Goal: Task Accomplishment & Management: Manage account settings

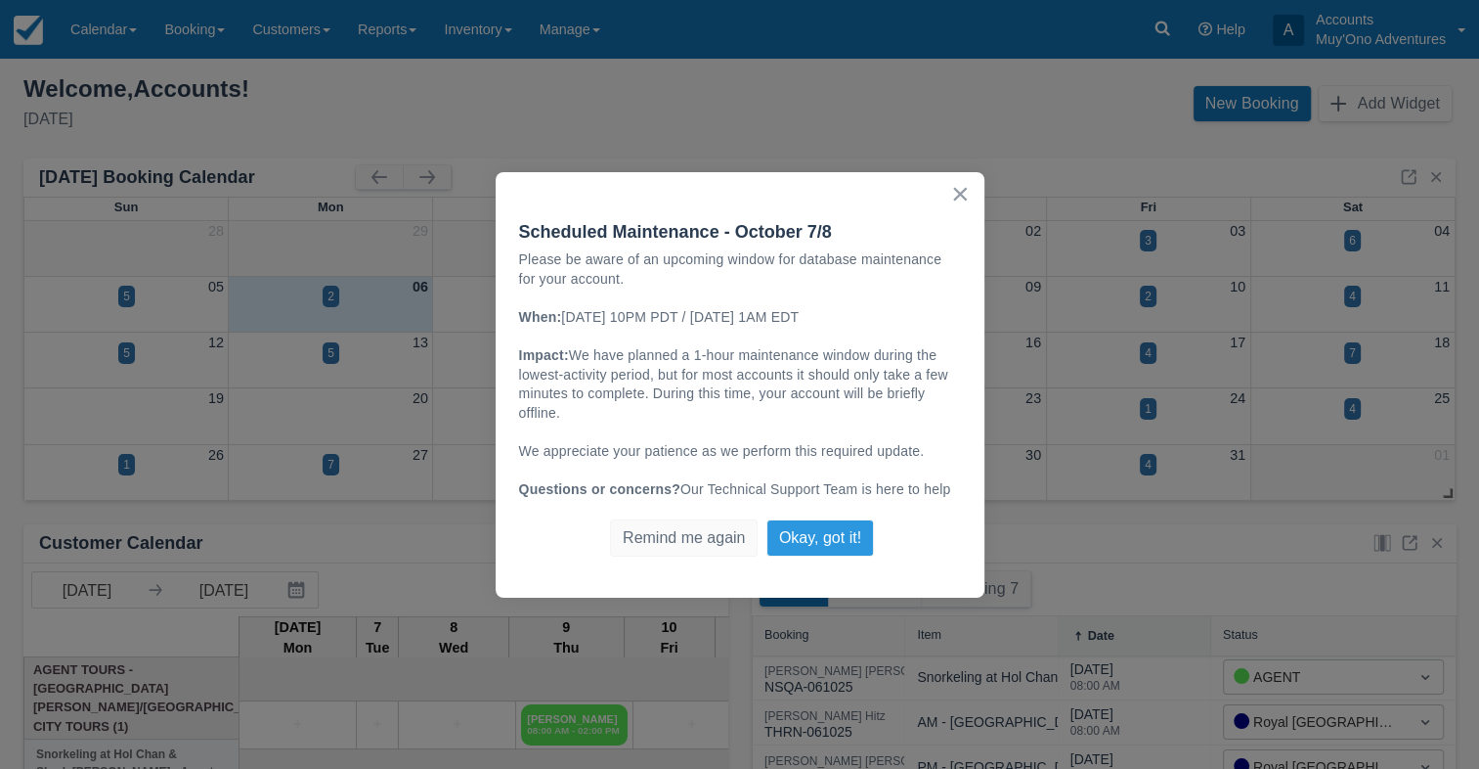
click at [848, 534] on button "Okay, got it!" at bounding box center [821, 537] width 108 height 37
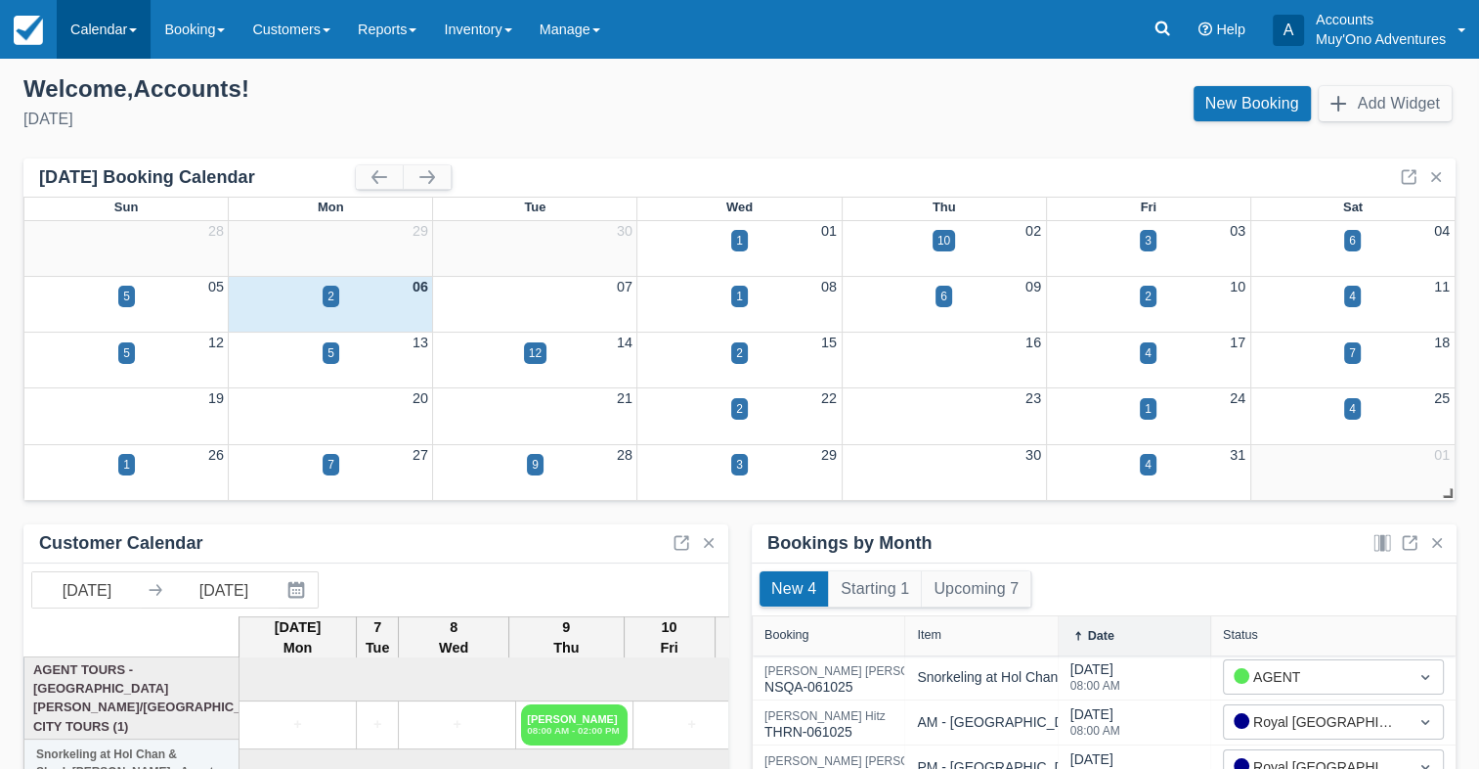
click at [70, 33] on link "Calendar" at bounding box center [104, 29] width 94 height 59
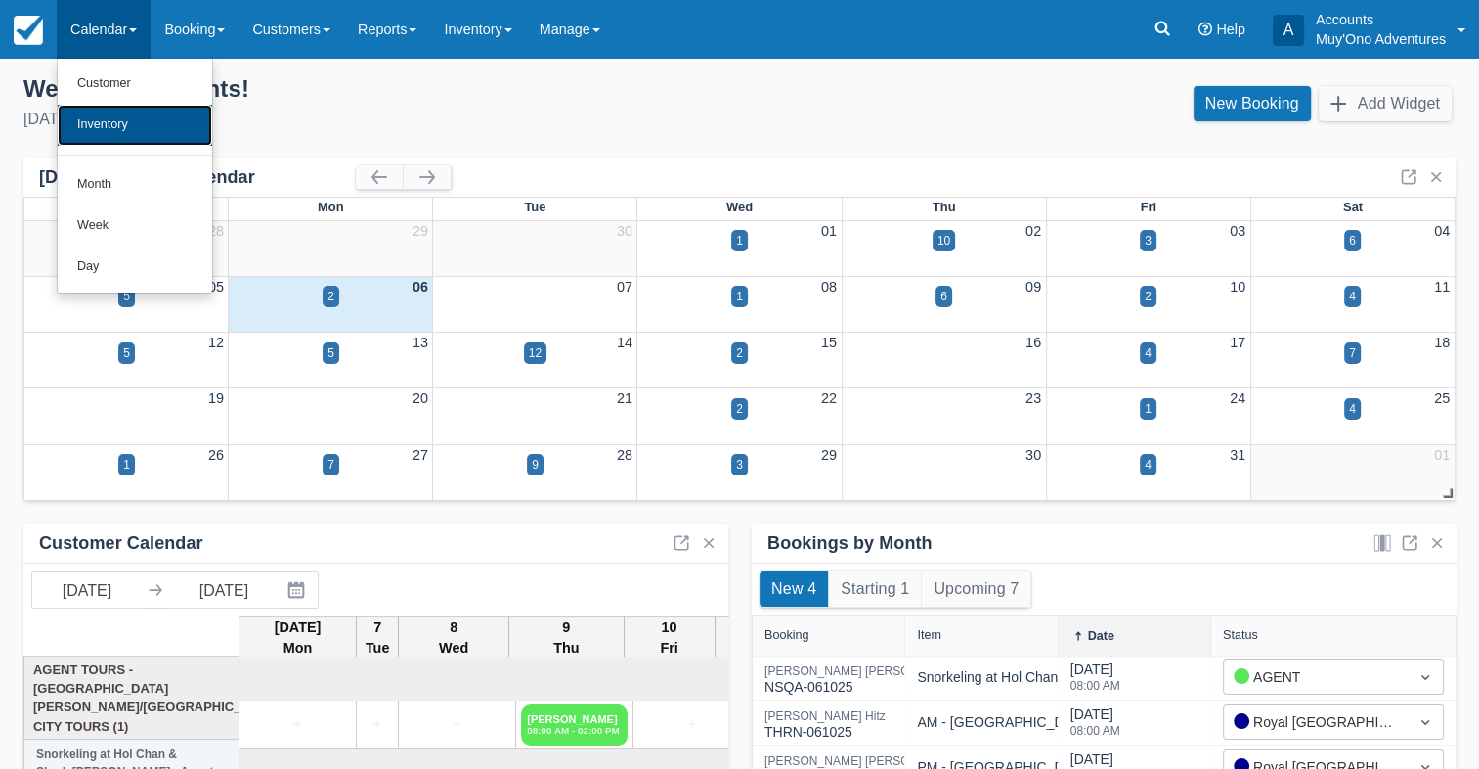
click at [94, 123] on link "Inventory" at bounding box center [135, 125] width 154 height 41
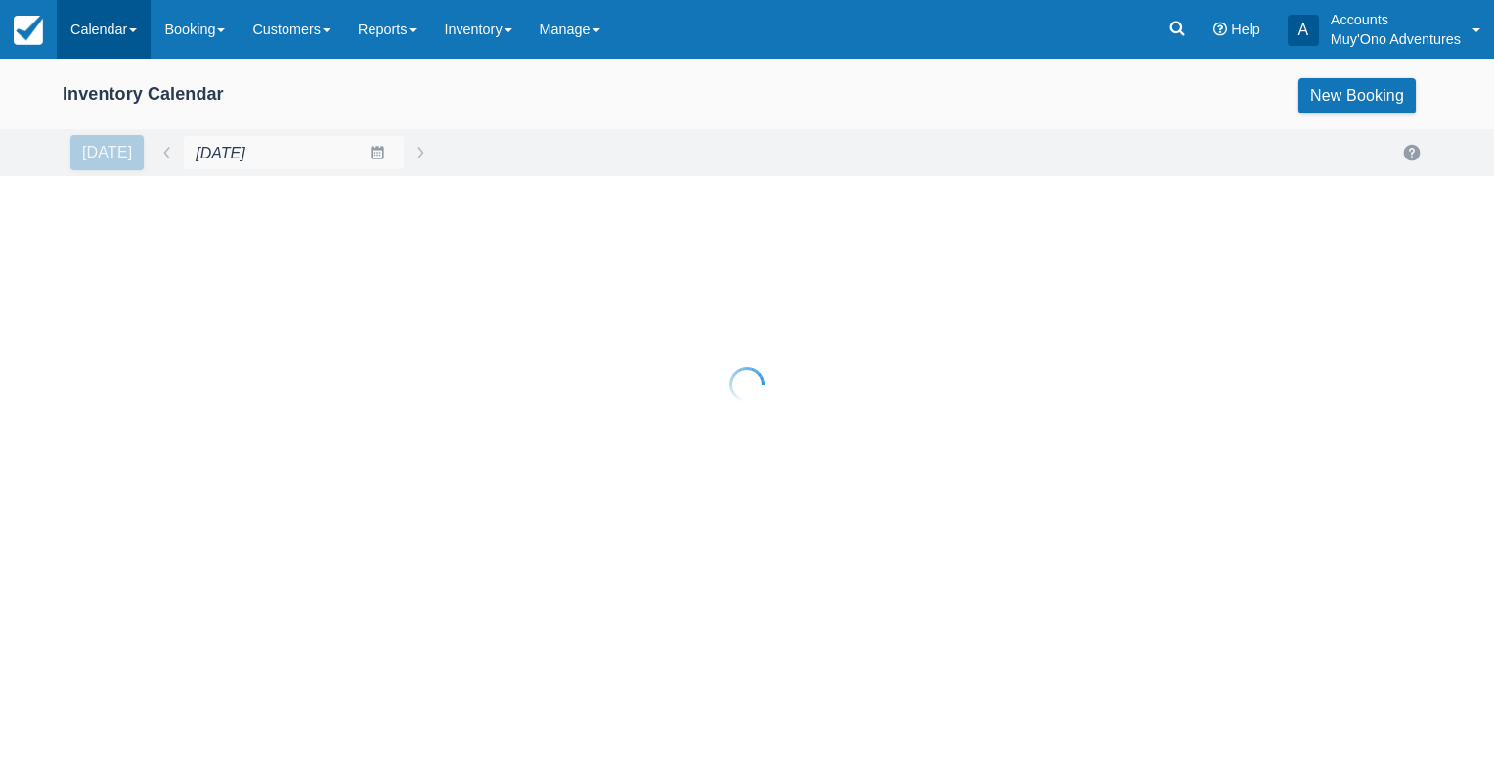
click at [117, 35] on link "Calendar" at bounding box center [104, 29] width 94 height 59
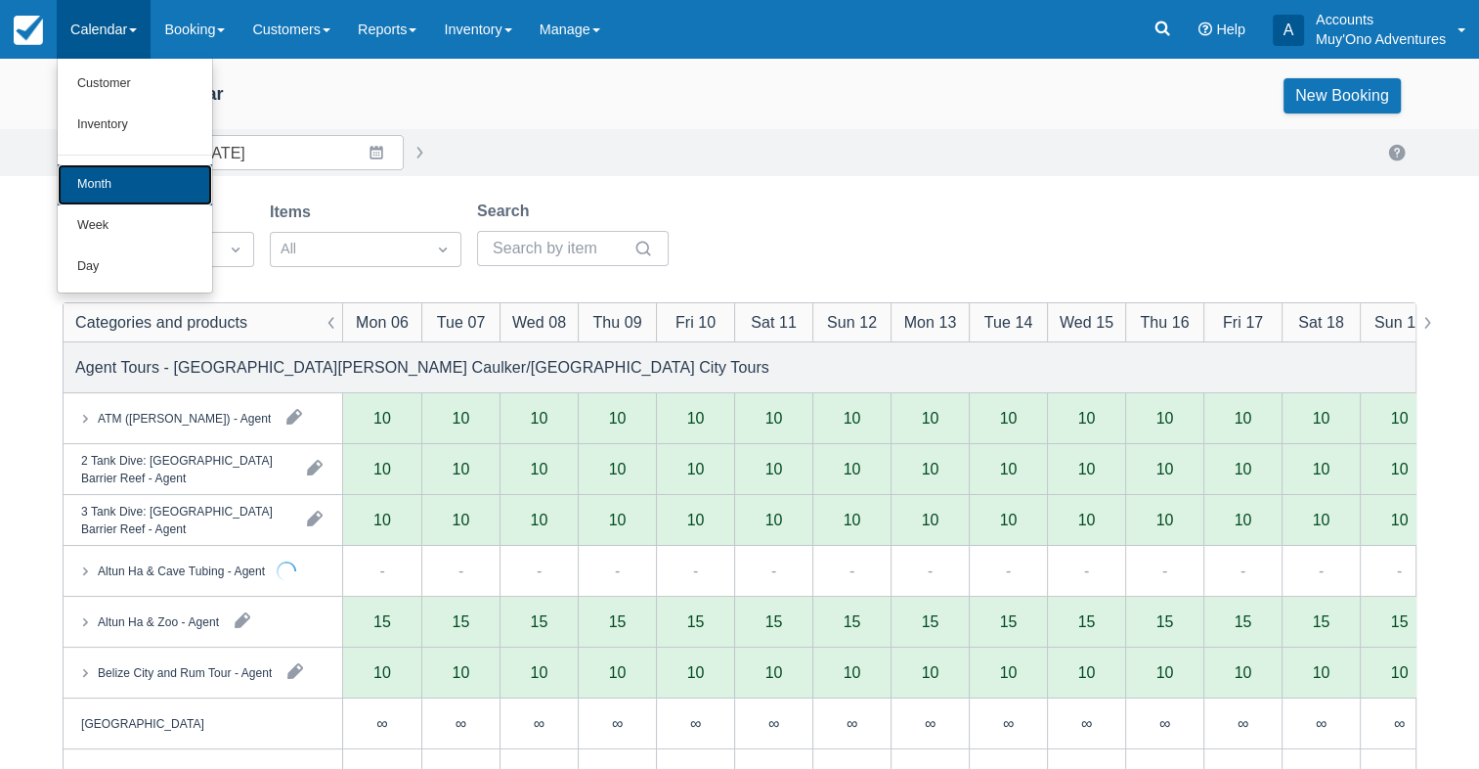
click at [109, 195] on link "Month" at bounding box center [135, 184] width 154 height 41
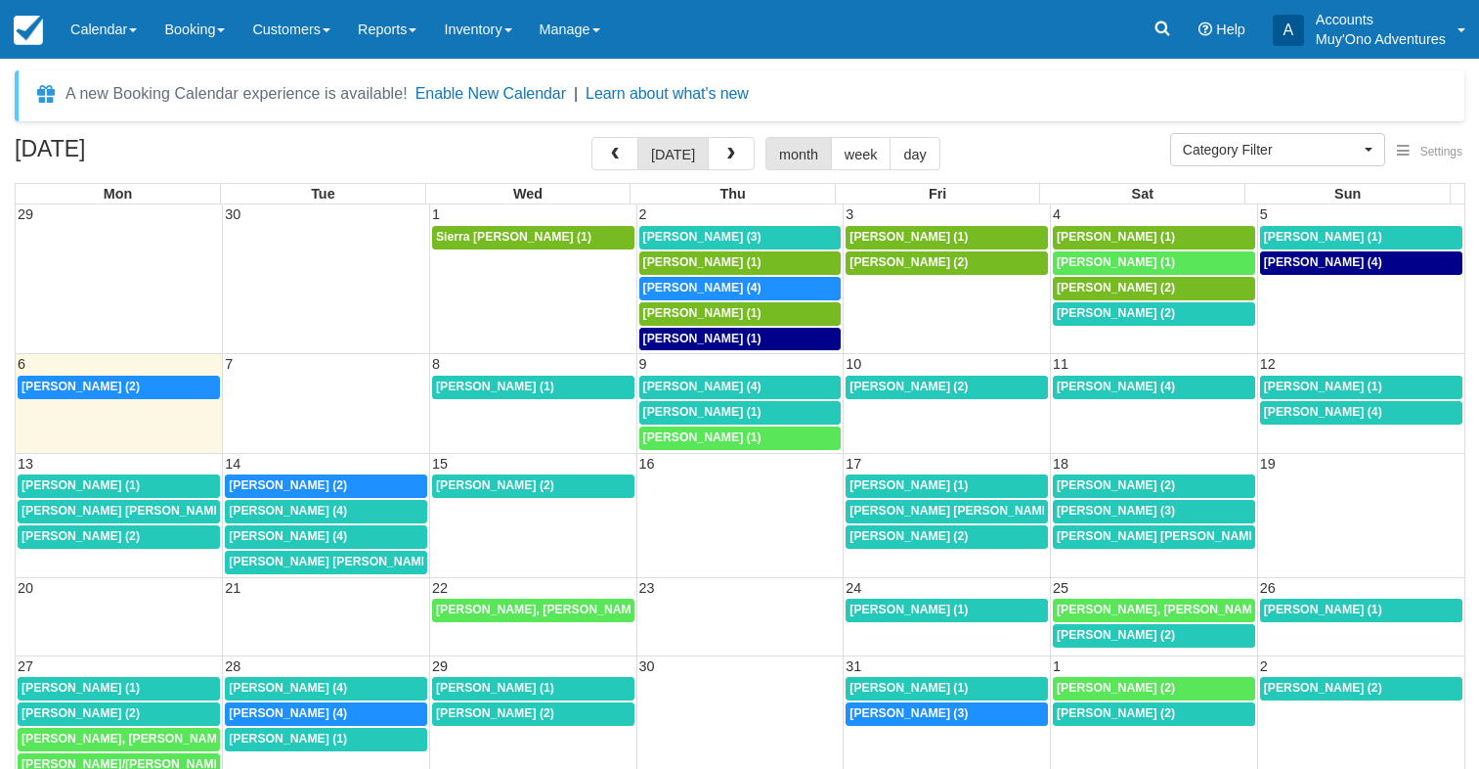
select select
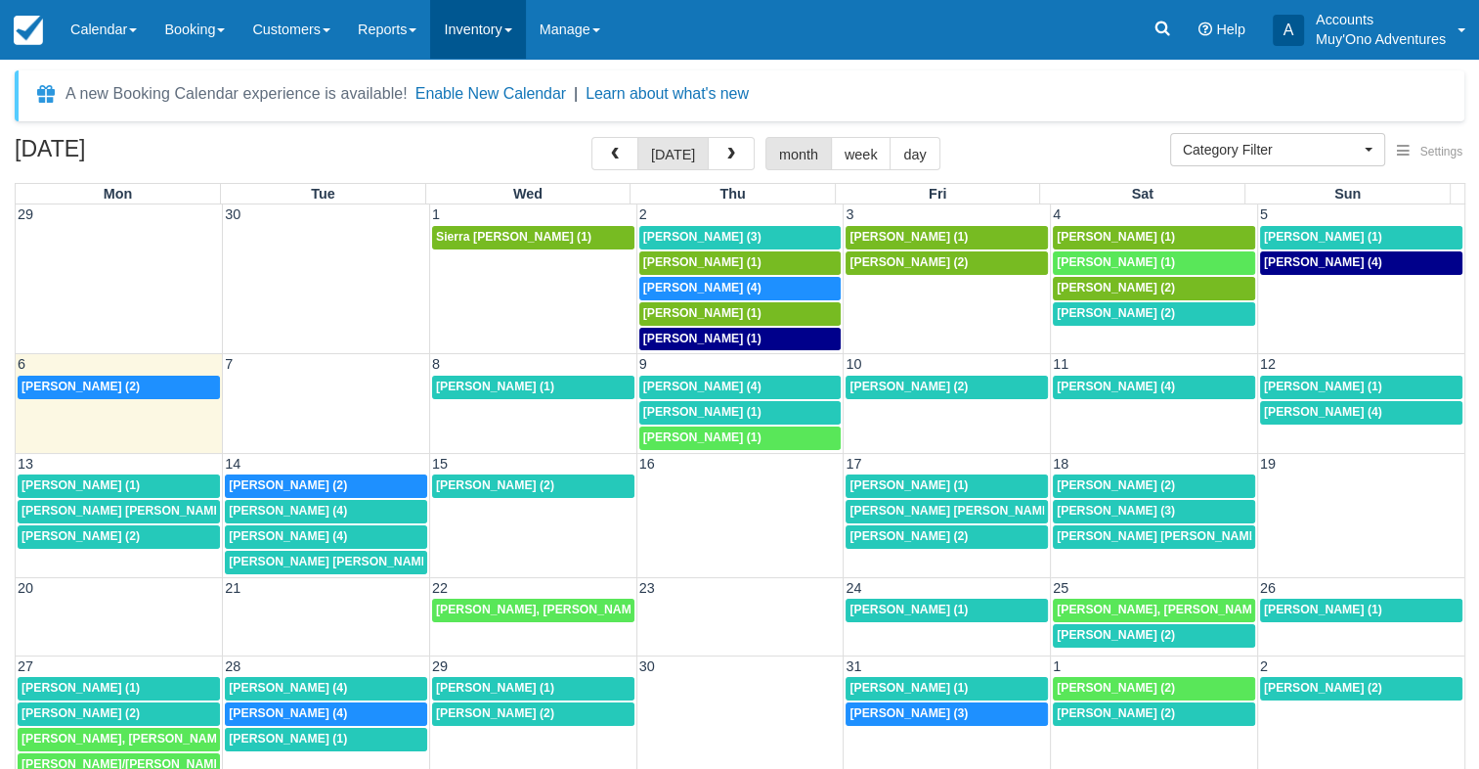
click at [508, 34] on link "Inventory" at bounding box center [477, 29] width 95 height 59
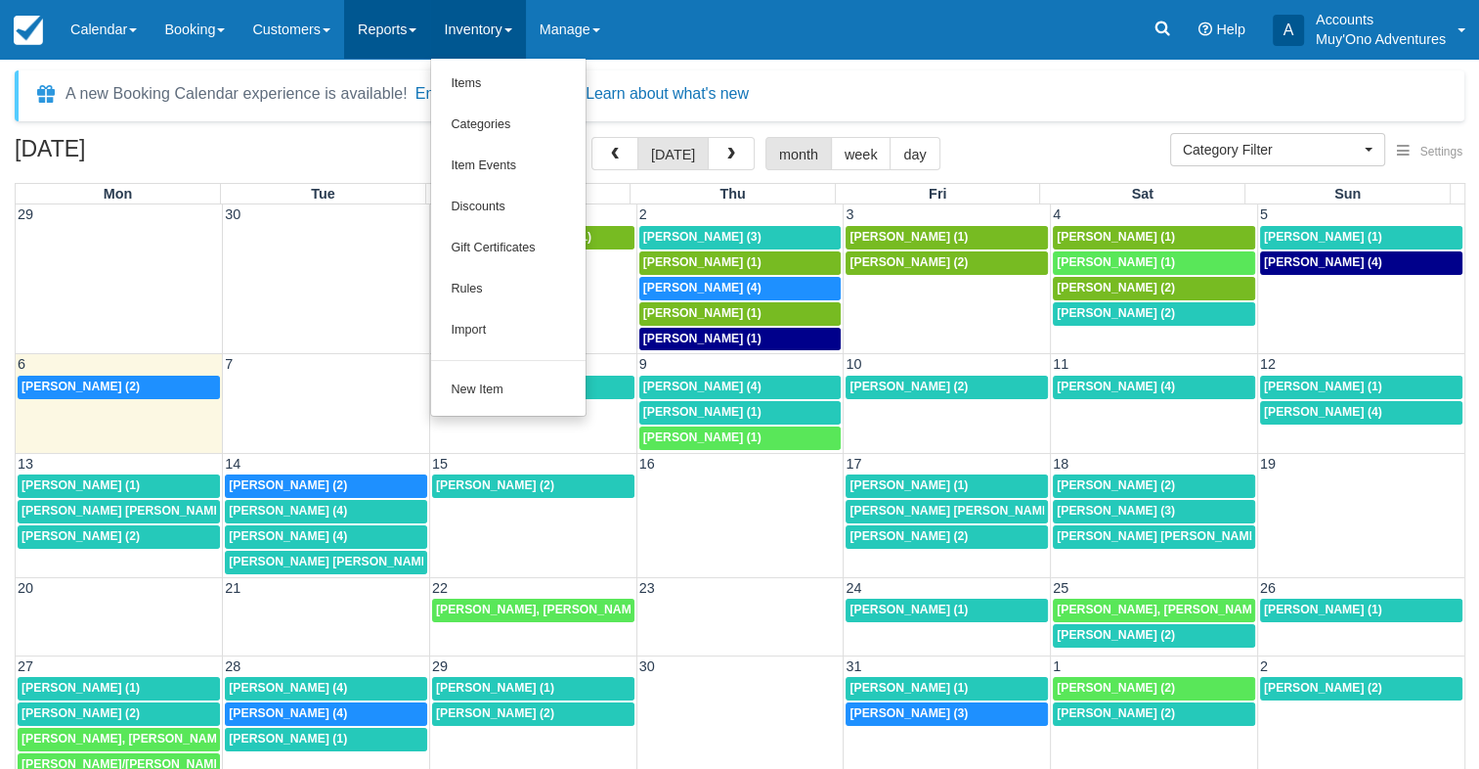
click at [386, 32] on link "Reports" at bounding box center [387, 29] width 86 height 59
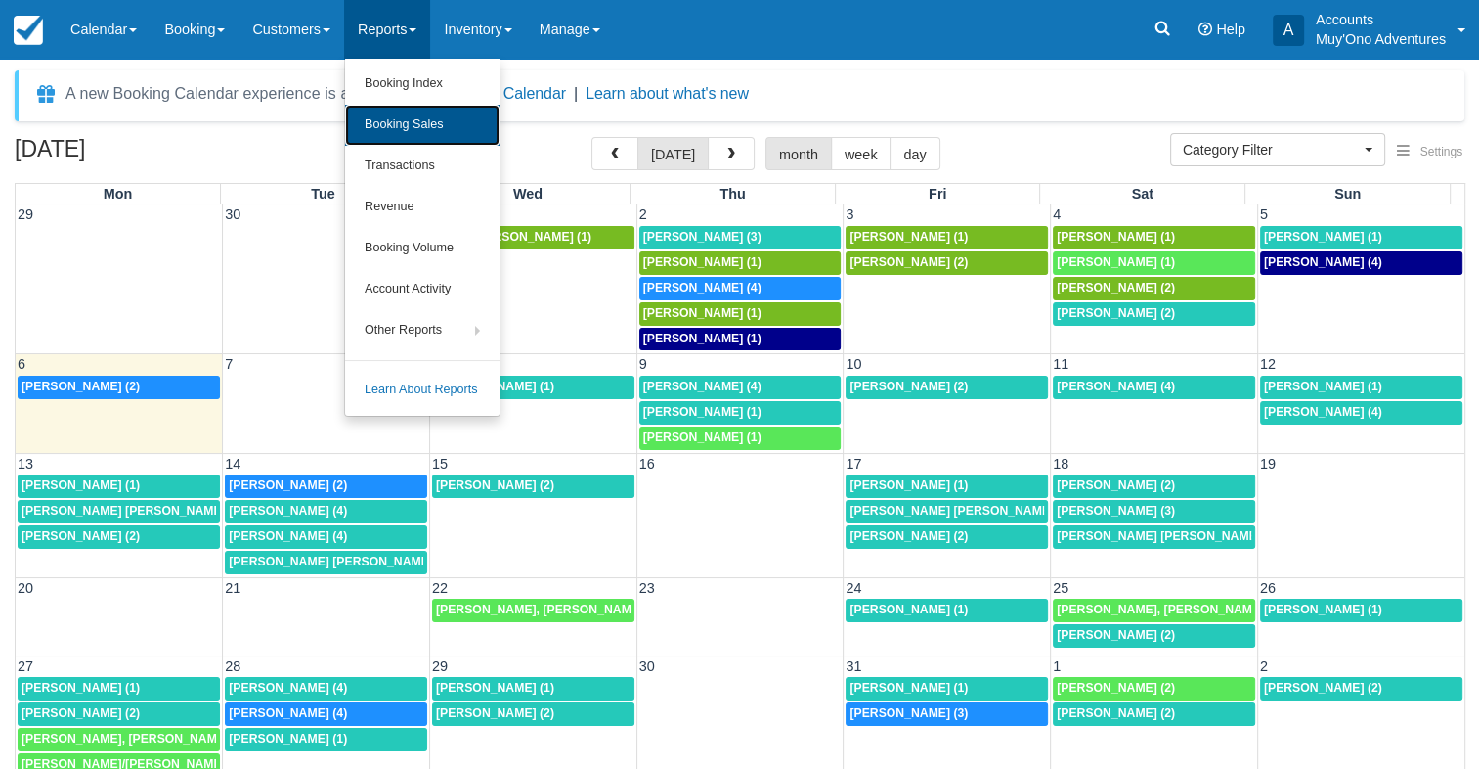
click at [430, 135] on link "Booking Sales" at bounding box center [422, 125] width 154 height 41
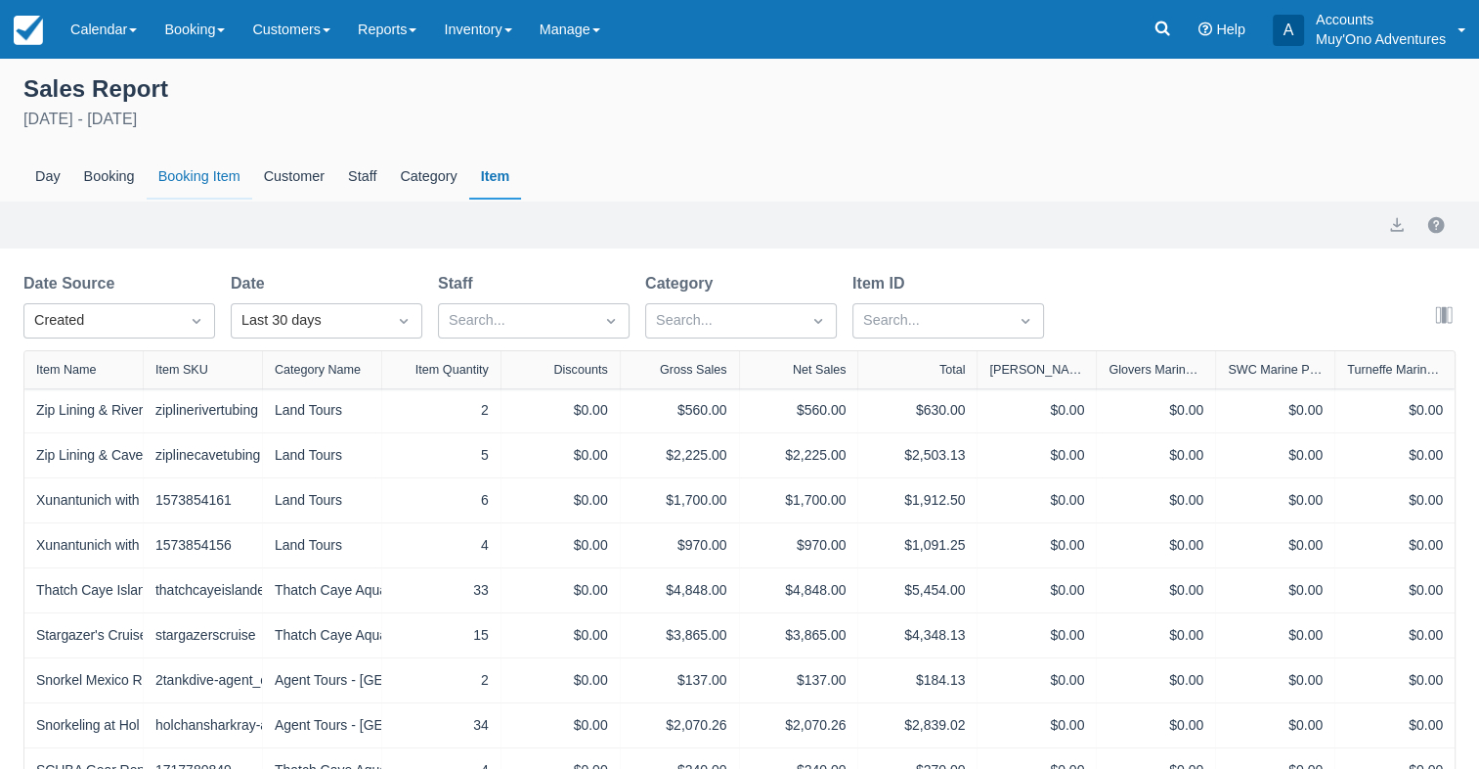
click at [199, 170] on div "Booking Item" at bounding box center [200, 176] width 106 height 45
select select "20"
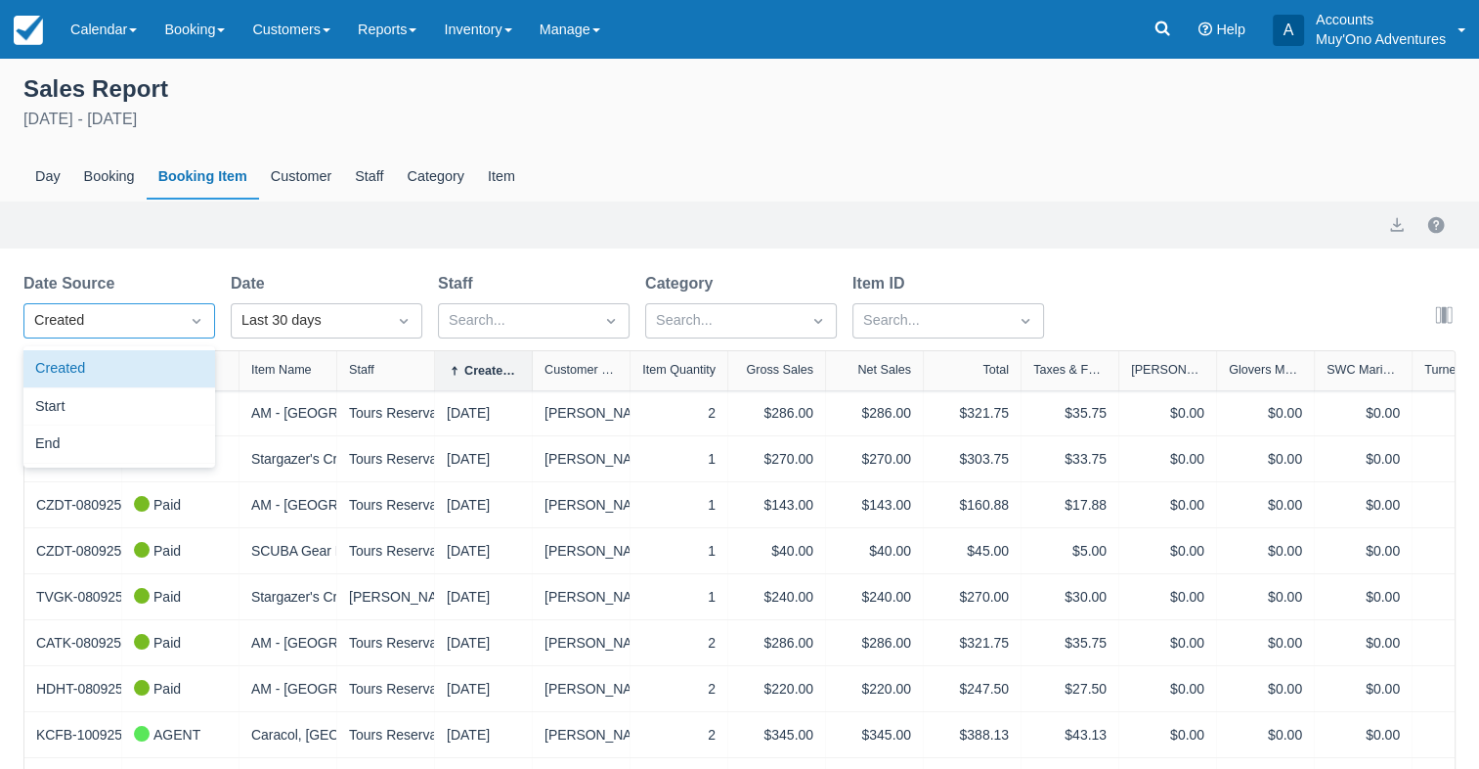
click at [188, 313] on icon "Dropdown icon" at bounding box center [197, 321] width 20 height 20
click at [63, 406] on div "Start" at bounding box center [119, 407] width 192 height 38
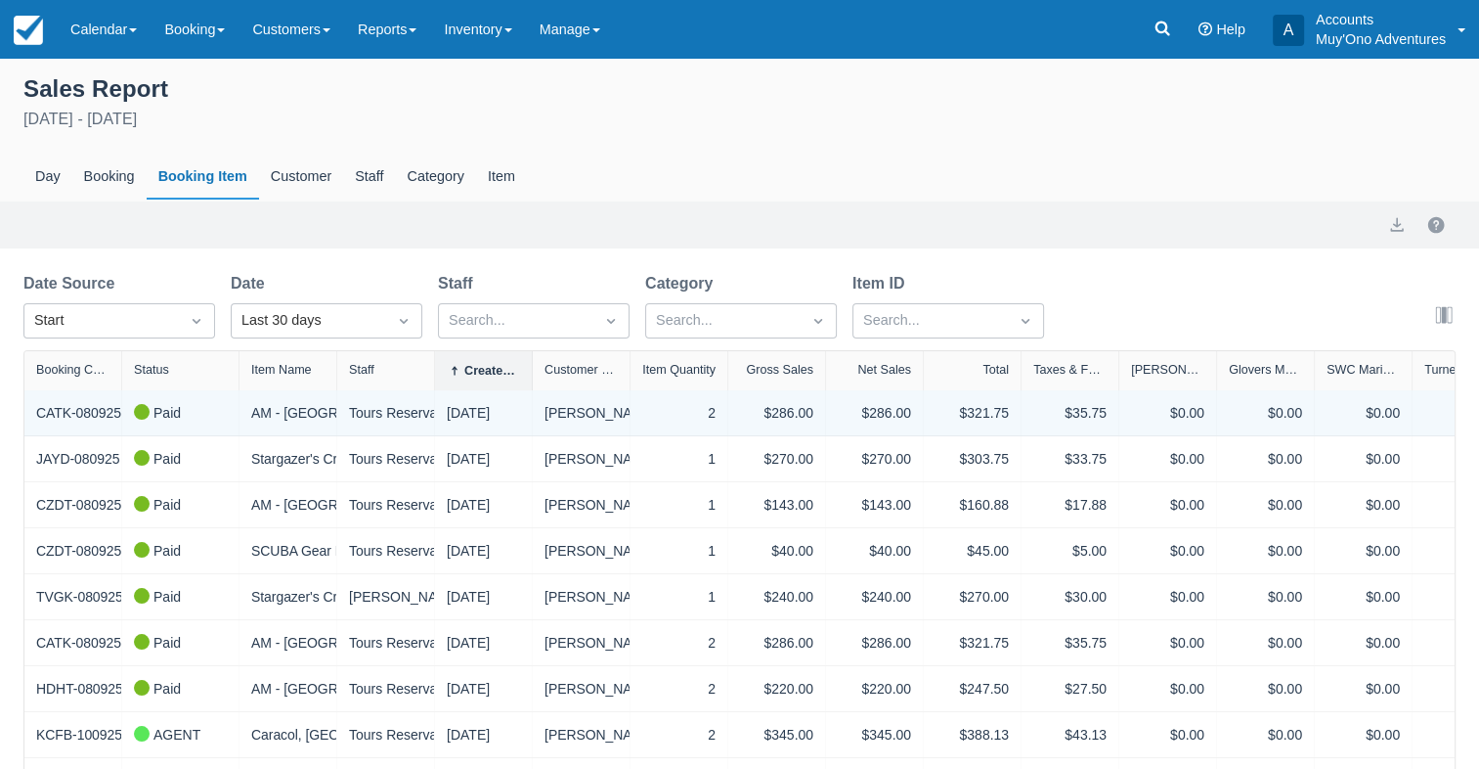
select select "20"
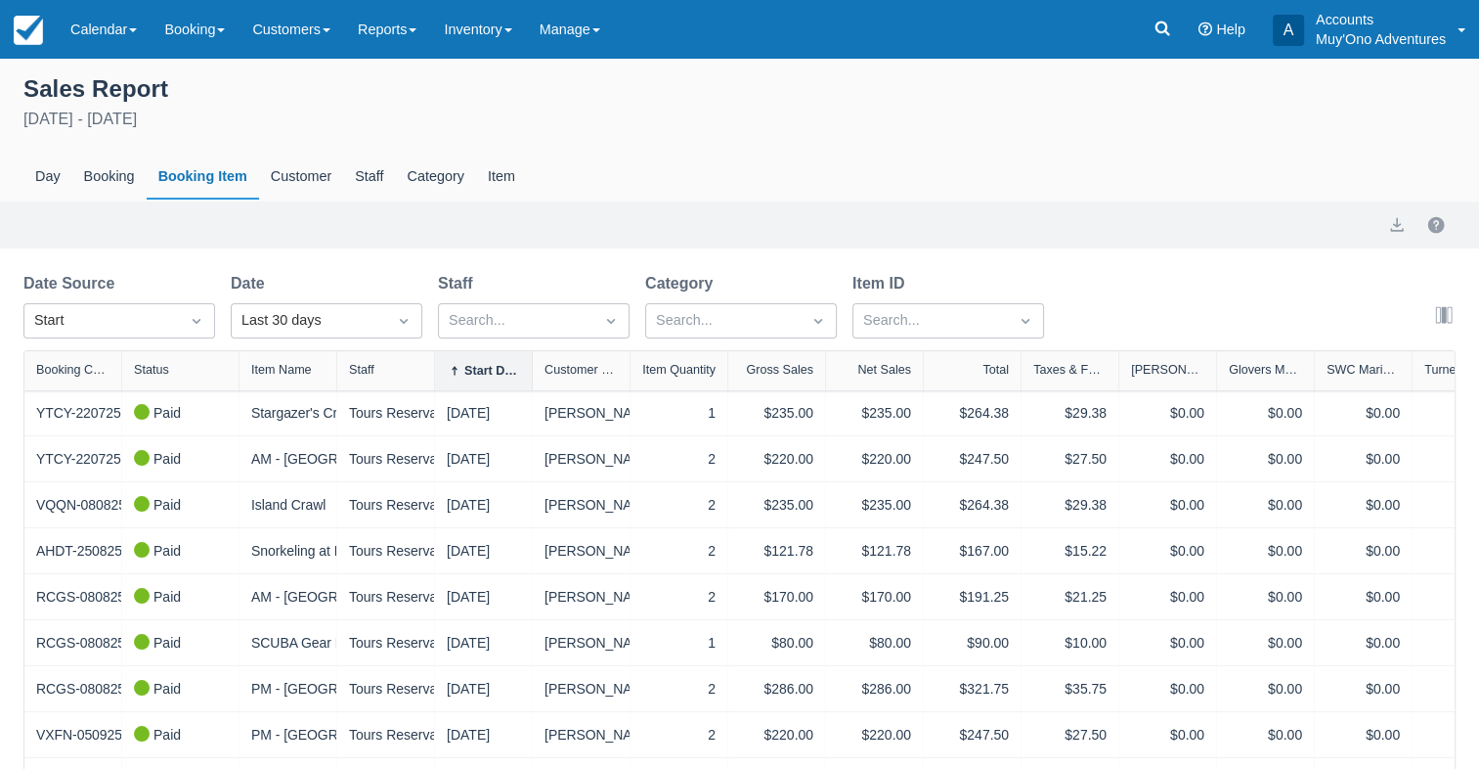
select select "20"
click at [195, 327] on icon "Dropdown icon" at bounding box center [197, 321] width 20 height 20
click at [410, 317] on icon "Dropdown icon" at bounding box center [404, 321] width 20 height 20
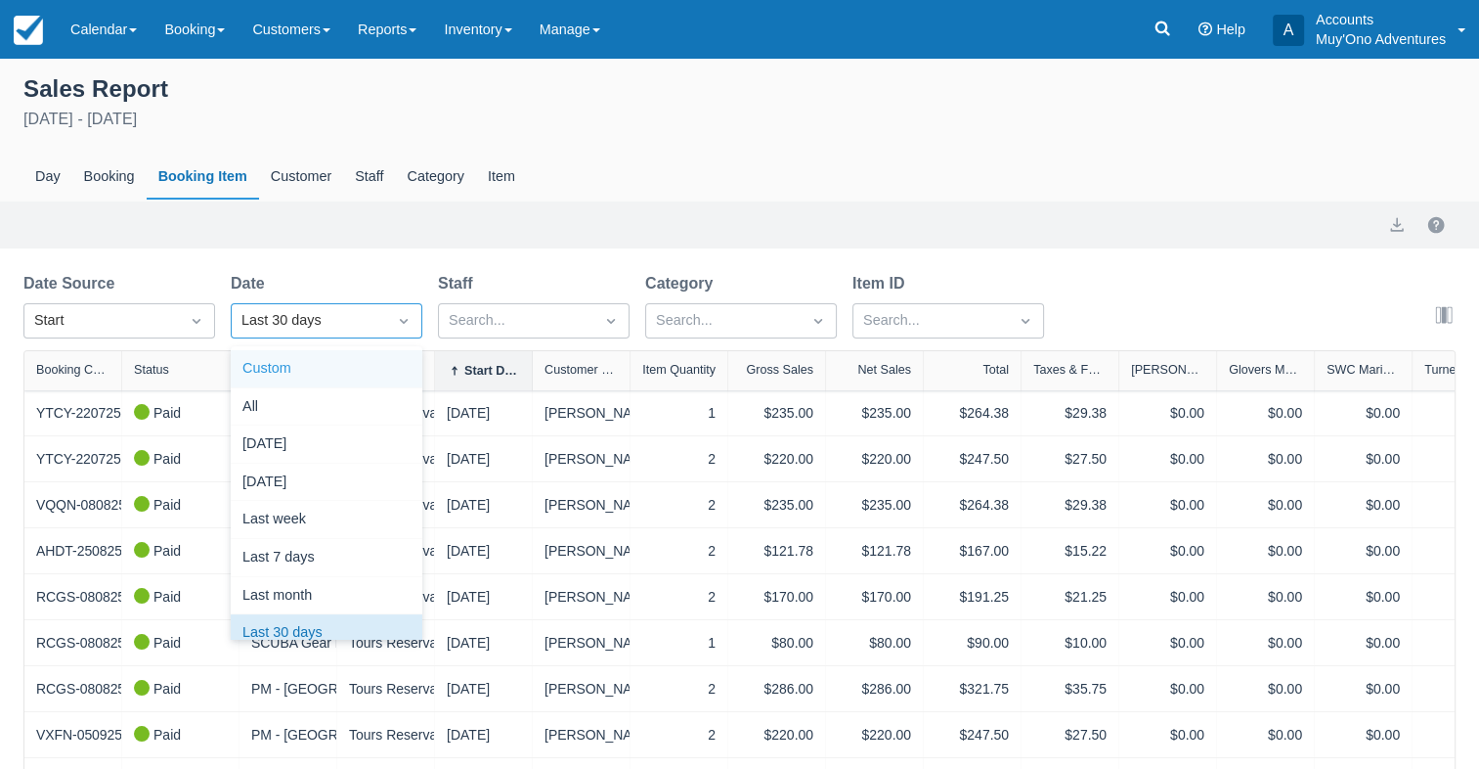
click at [273, 362] on div "Custom" at bounding box center [327, 369] width 192 height 38
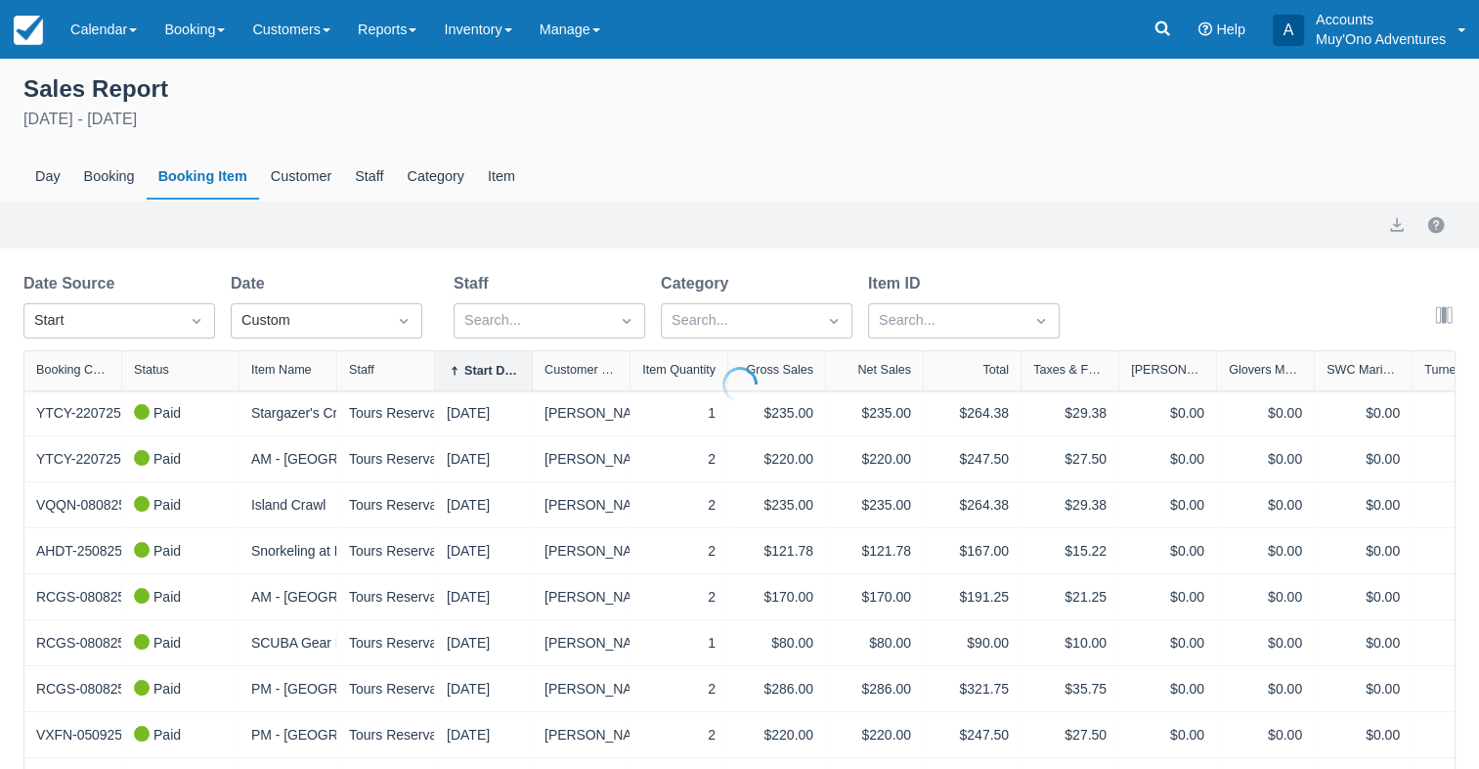
select select "20"
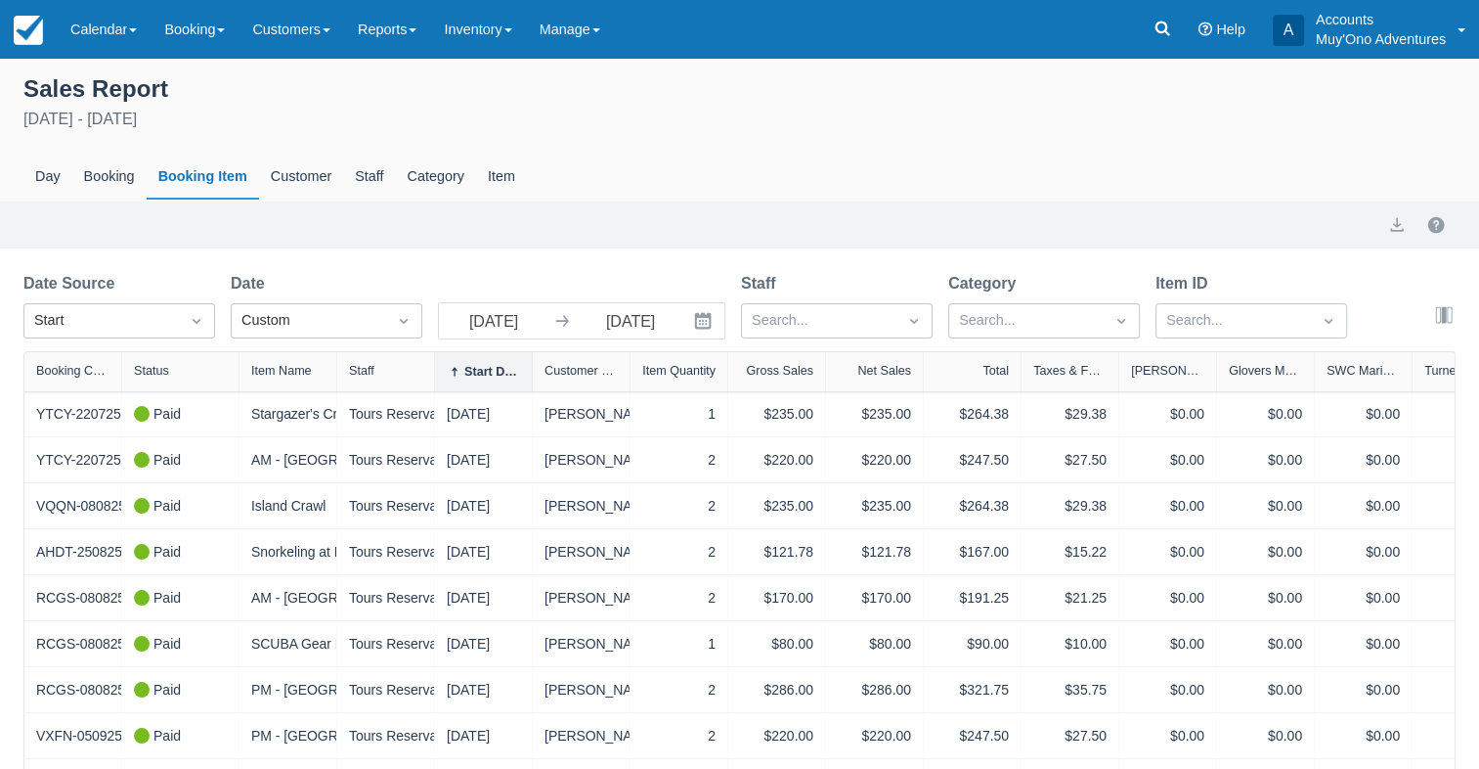
click at [708, 323] on icon "Interact with the calendar and add the check-in date for your trip." at bounding box center [703, 321] width 20 height 20
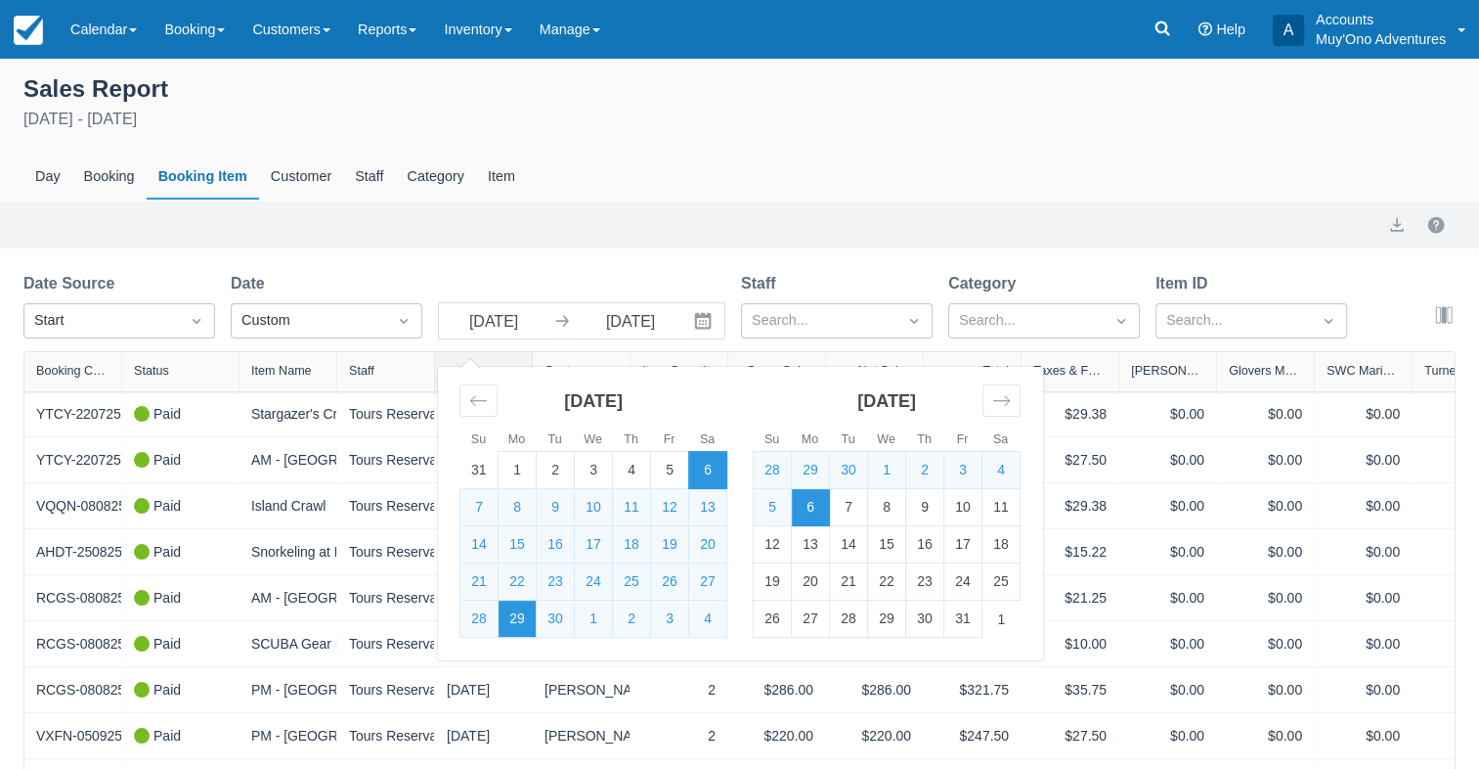
click at [528, 619] on td "29" at bounding box center [518, 618] width 38 height 37
type input "09/29/25"
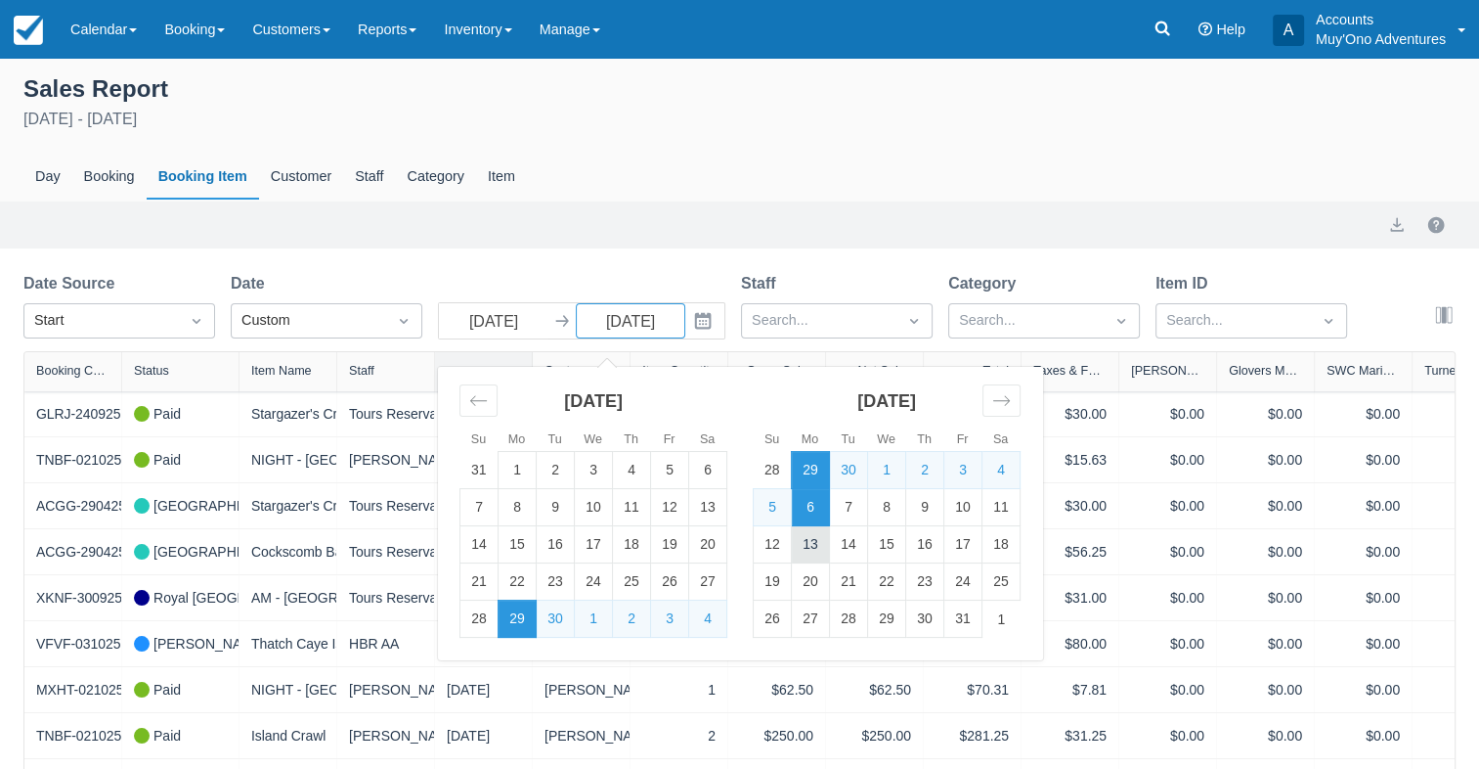
click at [806, 547] on td "13" at bounding box center [811, 544] width 38 height 37
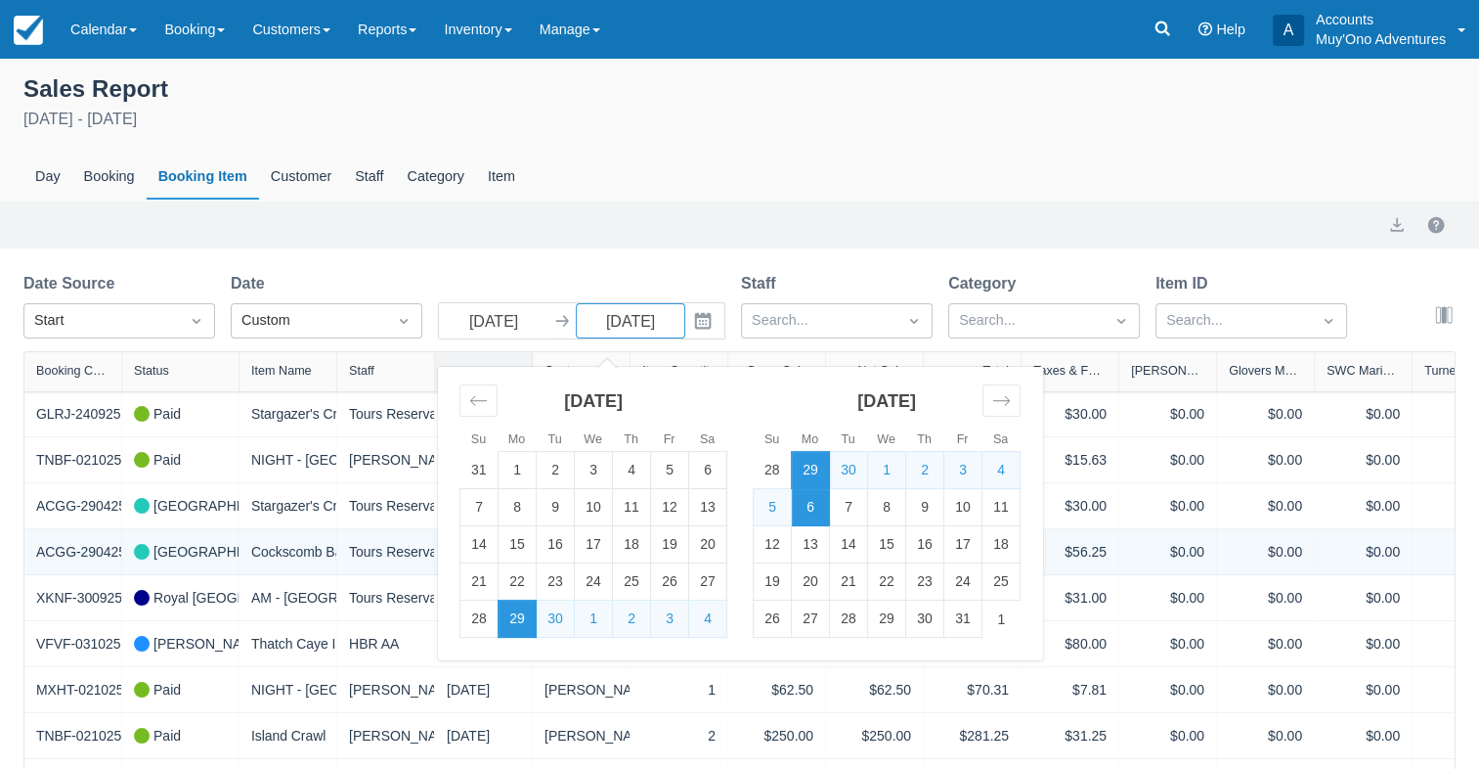
type input "10/13/25"
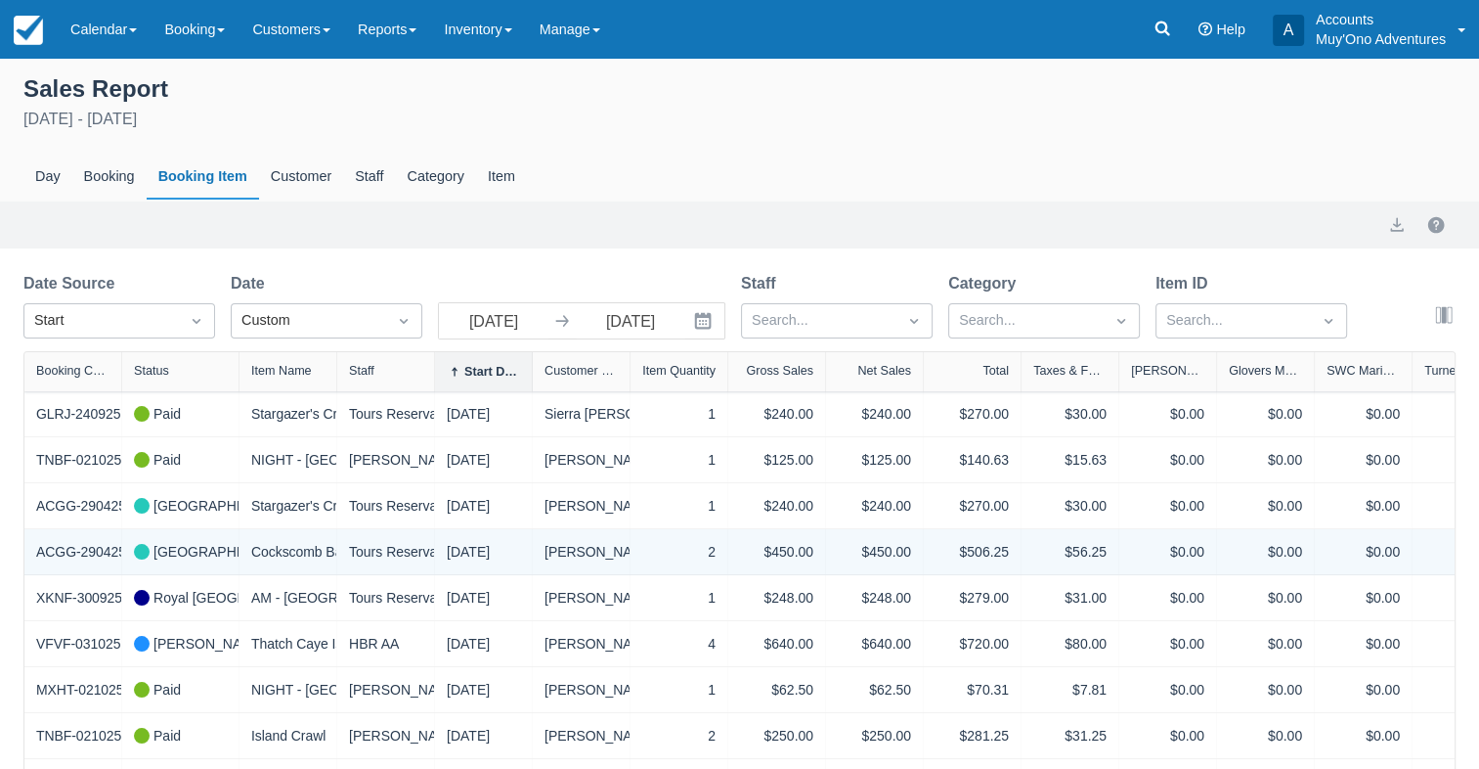
select select "20"
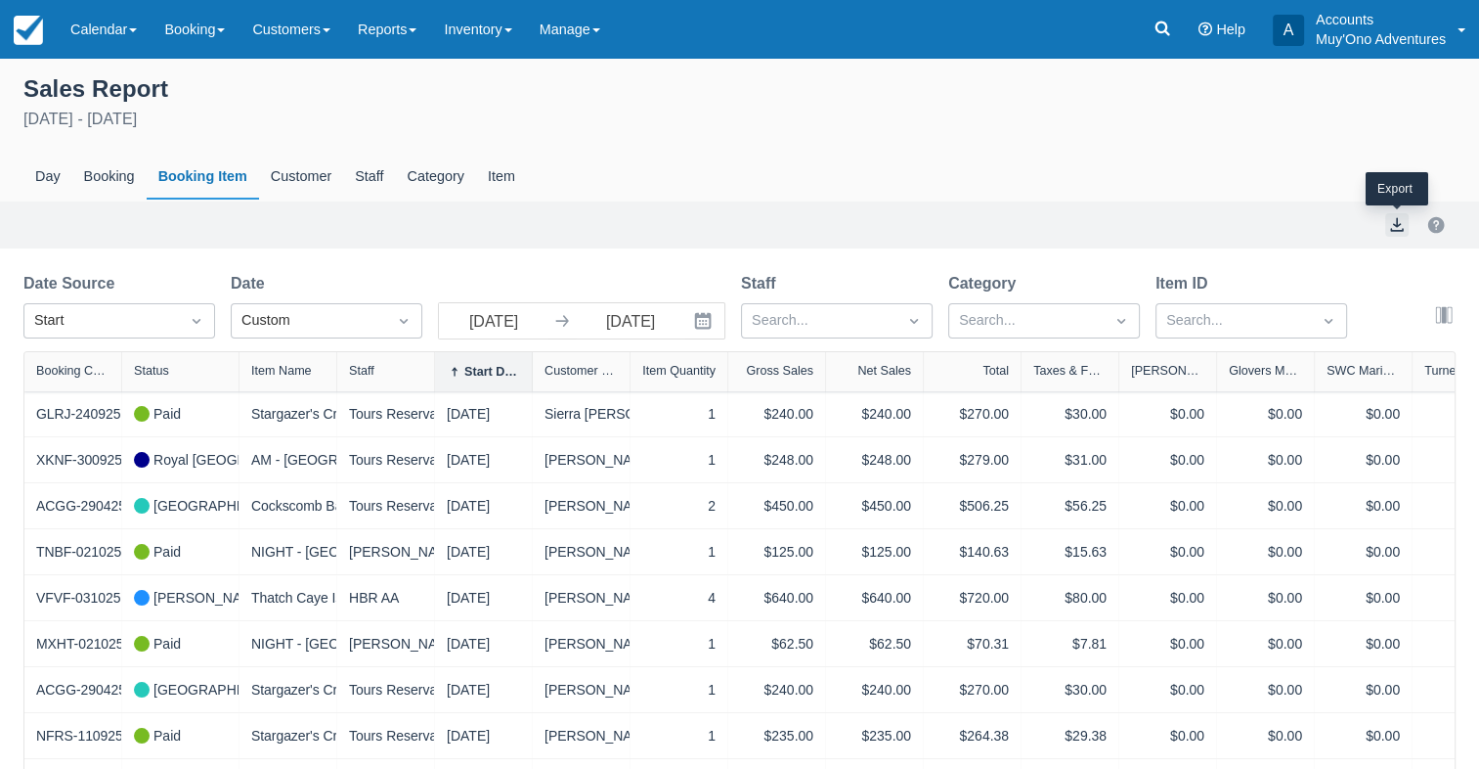
click at [1404, 225] on button "export" at bounding box center [1397, 224] width 23 height 23
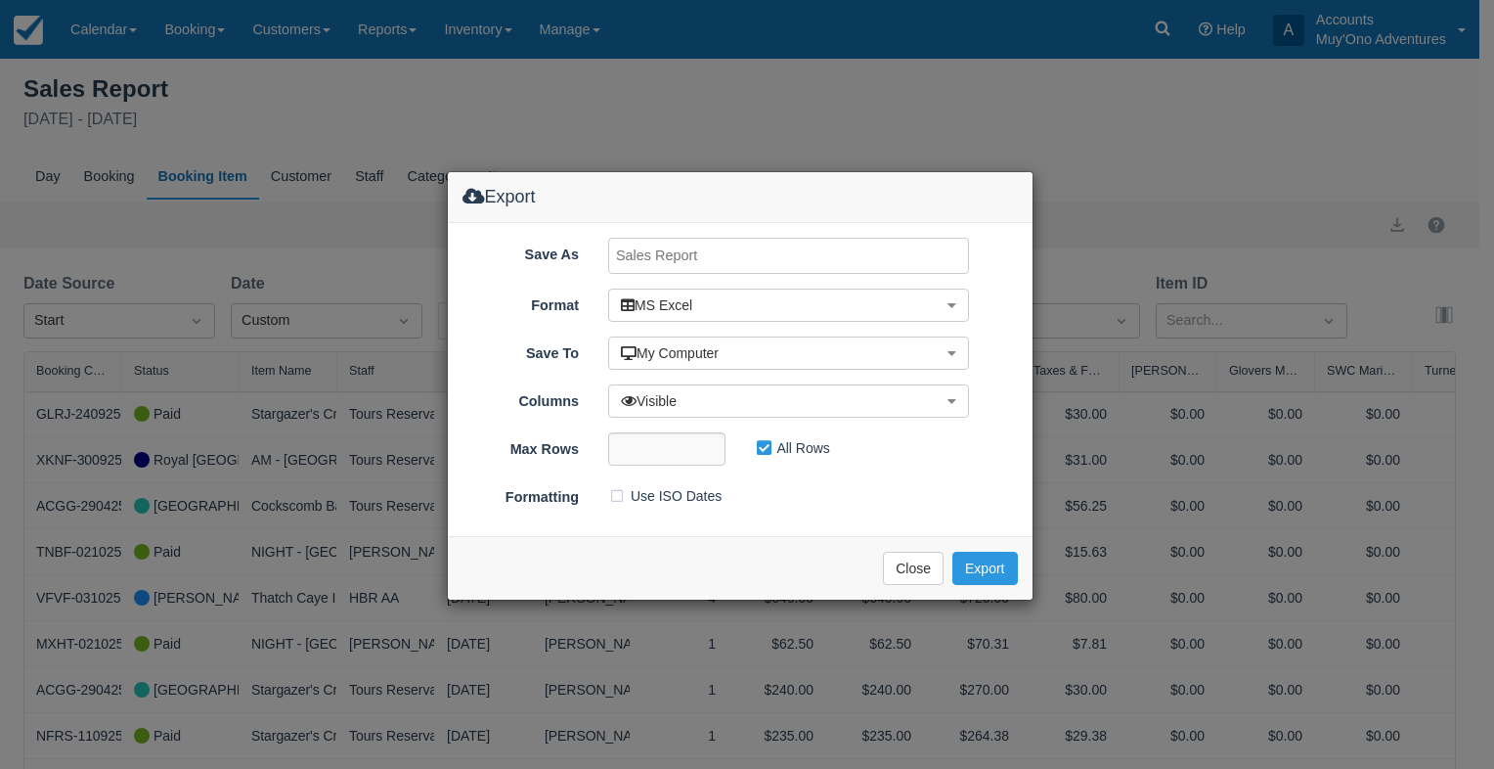
click at [794, 261] on input "Save As" at bounding box center [788, 256] width 361 height 36
type input "CF Tour Log Sept 29- Oct 13,2025"
click at [982, 573] on button "Export" at bounding box center [984, 568] width 65 height 33
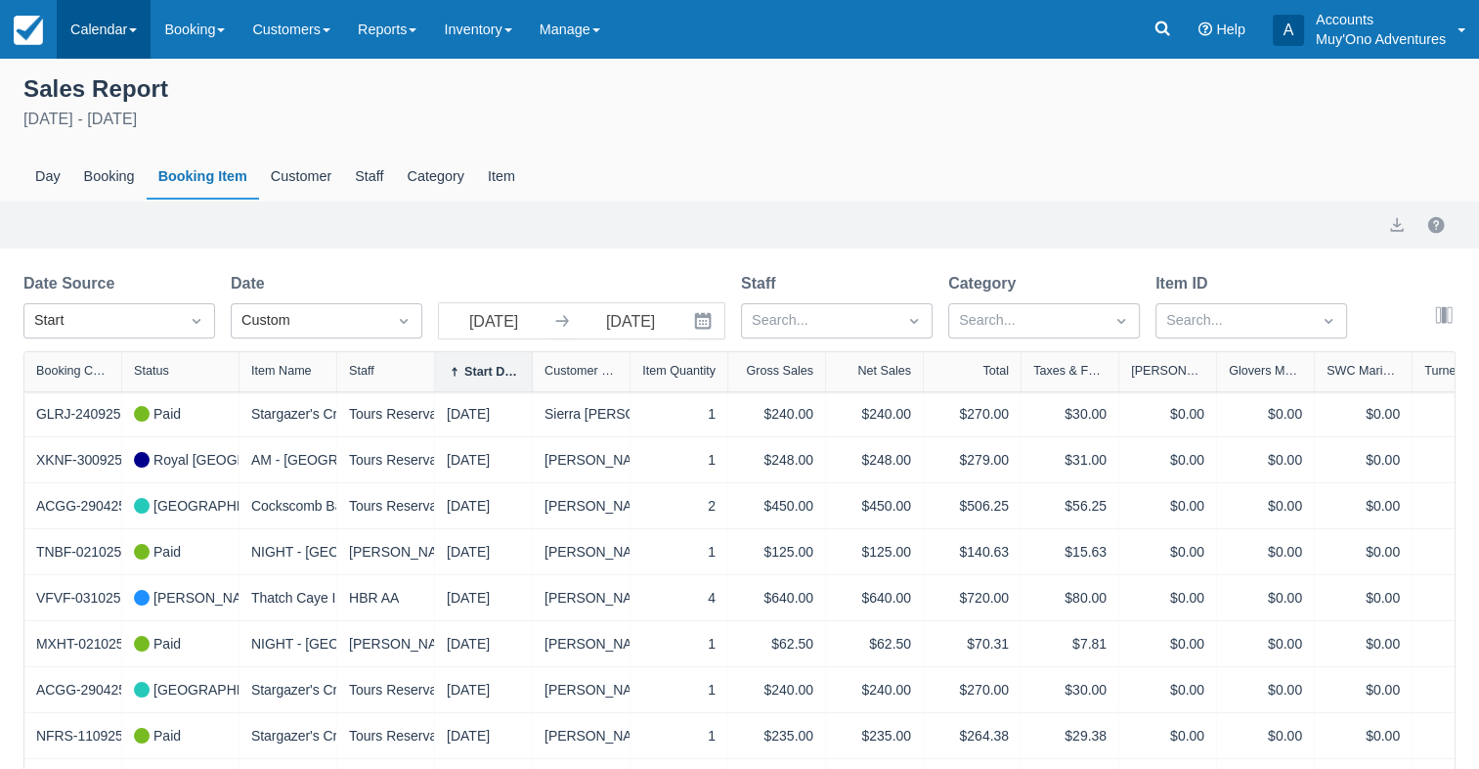
click at [111, 53] on link "Calendar" at bounding box center [104, 29] width 94 height 59
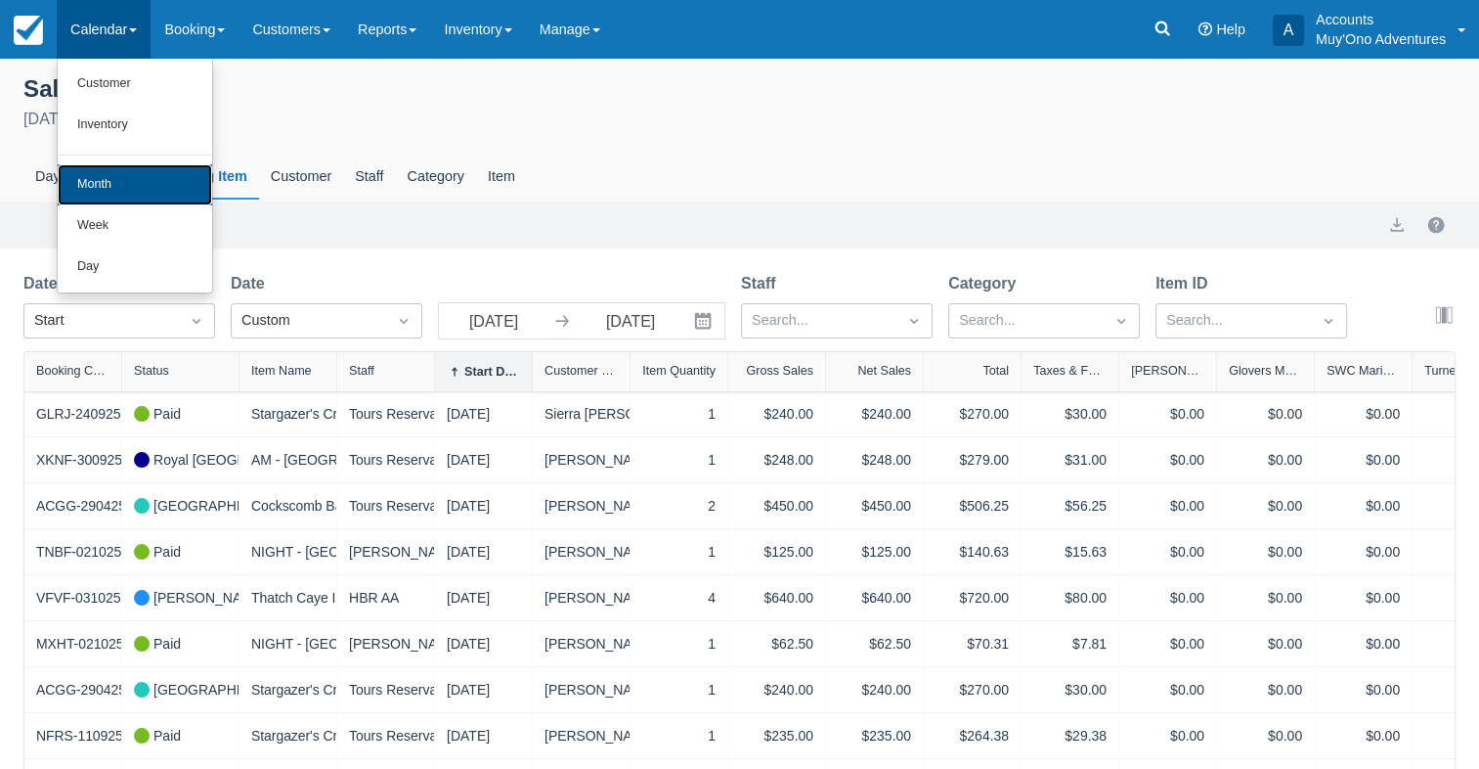
click at [113, 189] on link "Month" at bounding box center [135, 184] width 154 height 41
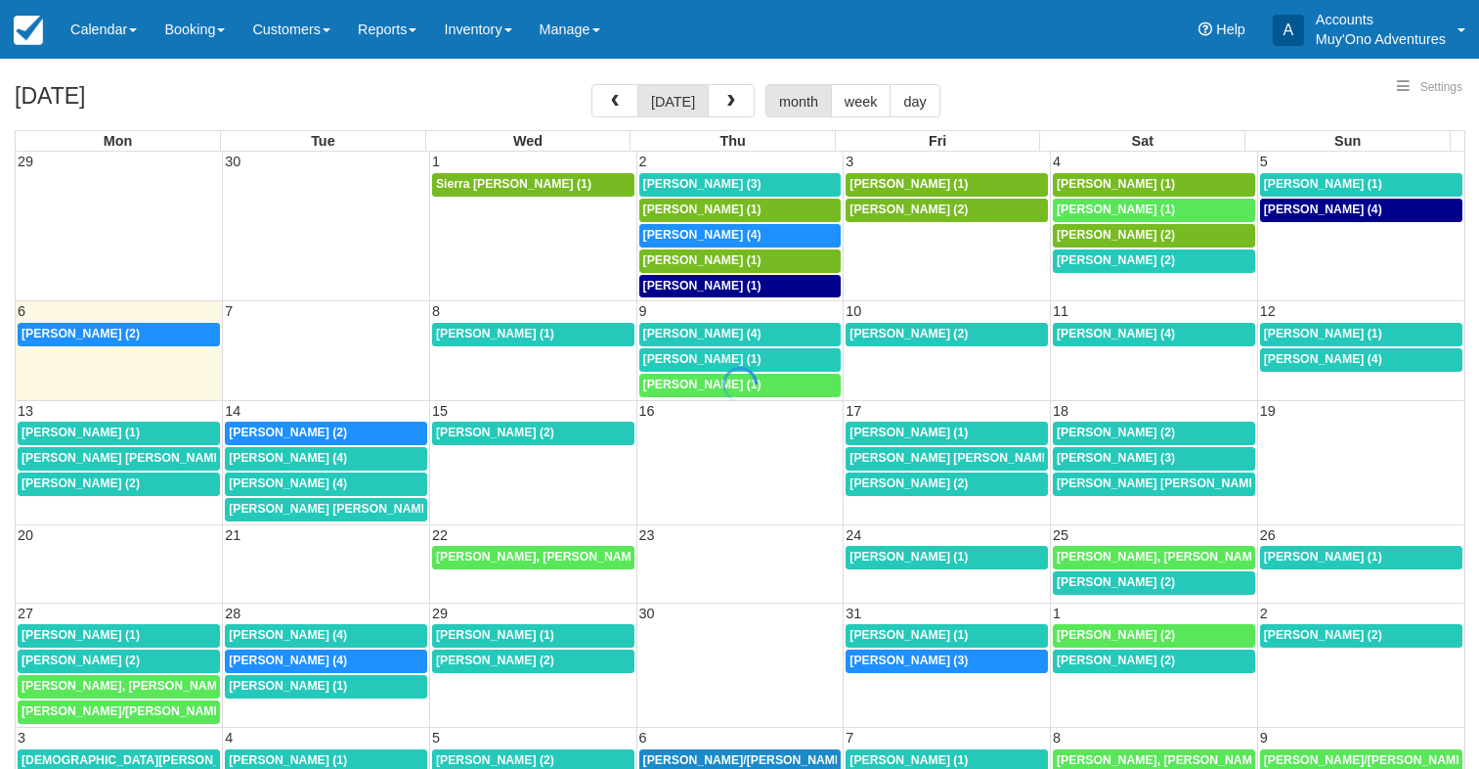
select select
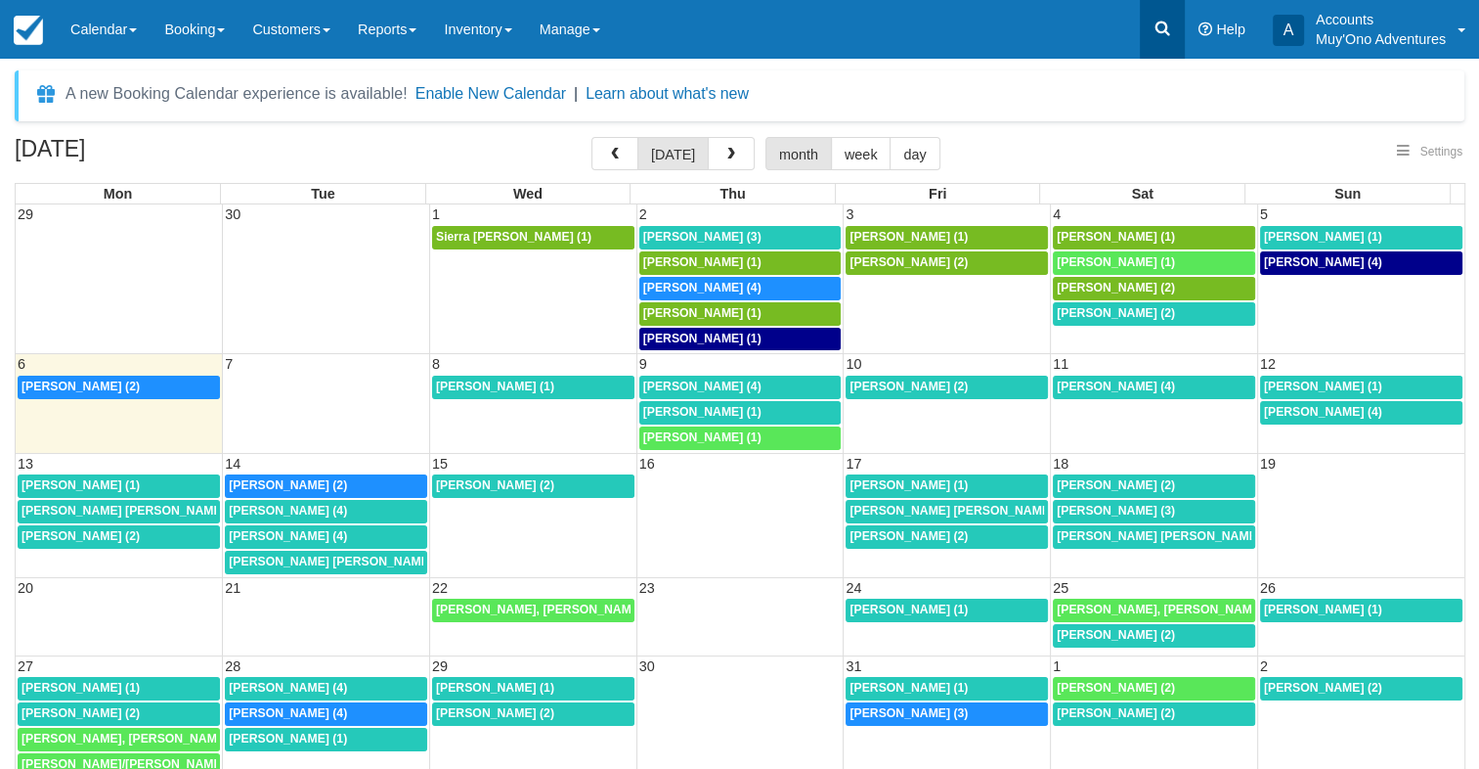
select select
click at [1170, 24] on icon at bounding box center [1163, 29] width 20 height 20
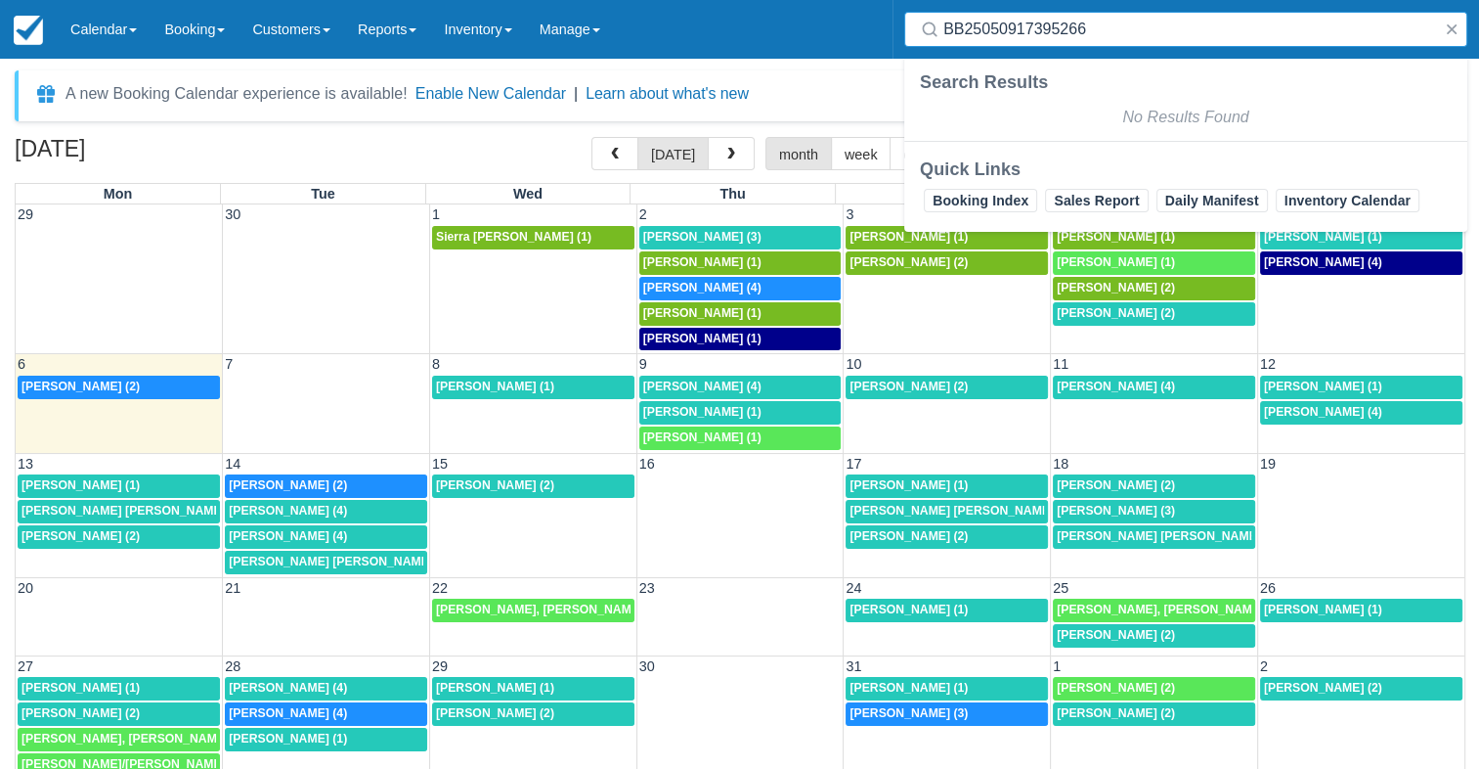
type input "BB25050917395266"
click at [949, 27] on input "BB25050917395266" at bounding box center [1190, 29] width 493 height 35
click at [972, 29] on input "BB25050917395266" at bounding box center [1190, 29] width 493 height 35
drag, startPoint x: 1116, startPoint y: 17, endPoint x: 786, endPoint y: 37, distance: 330.2
click at [772, 42] on div "Menu Calendar Customer Inventory Month Week Day Booking Daily Manifest Daily Li…" at bounding box center [739, 29] width 1479 height 59
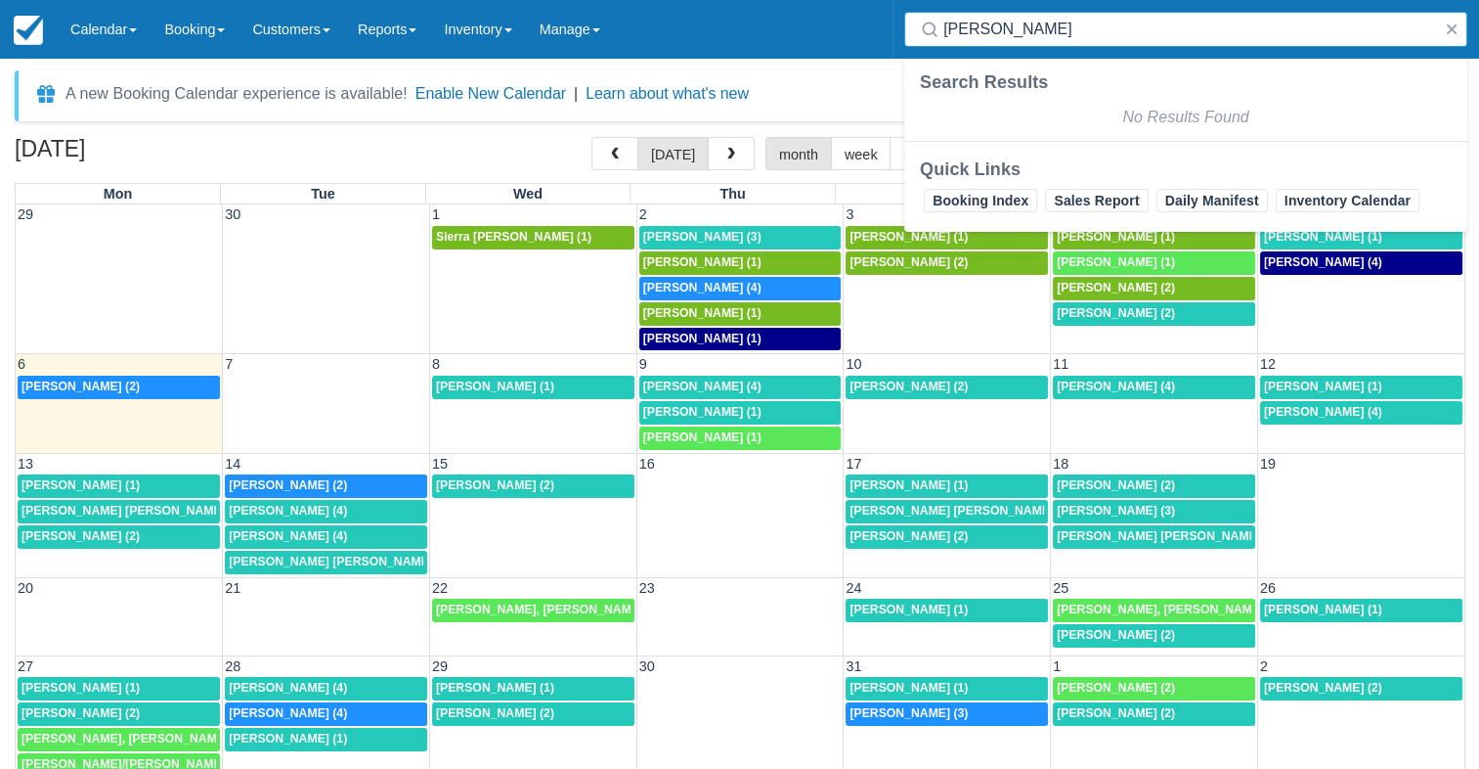
type input "J"
type input "b"
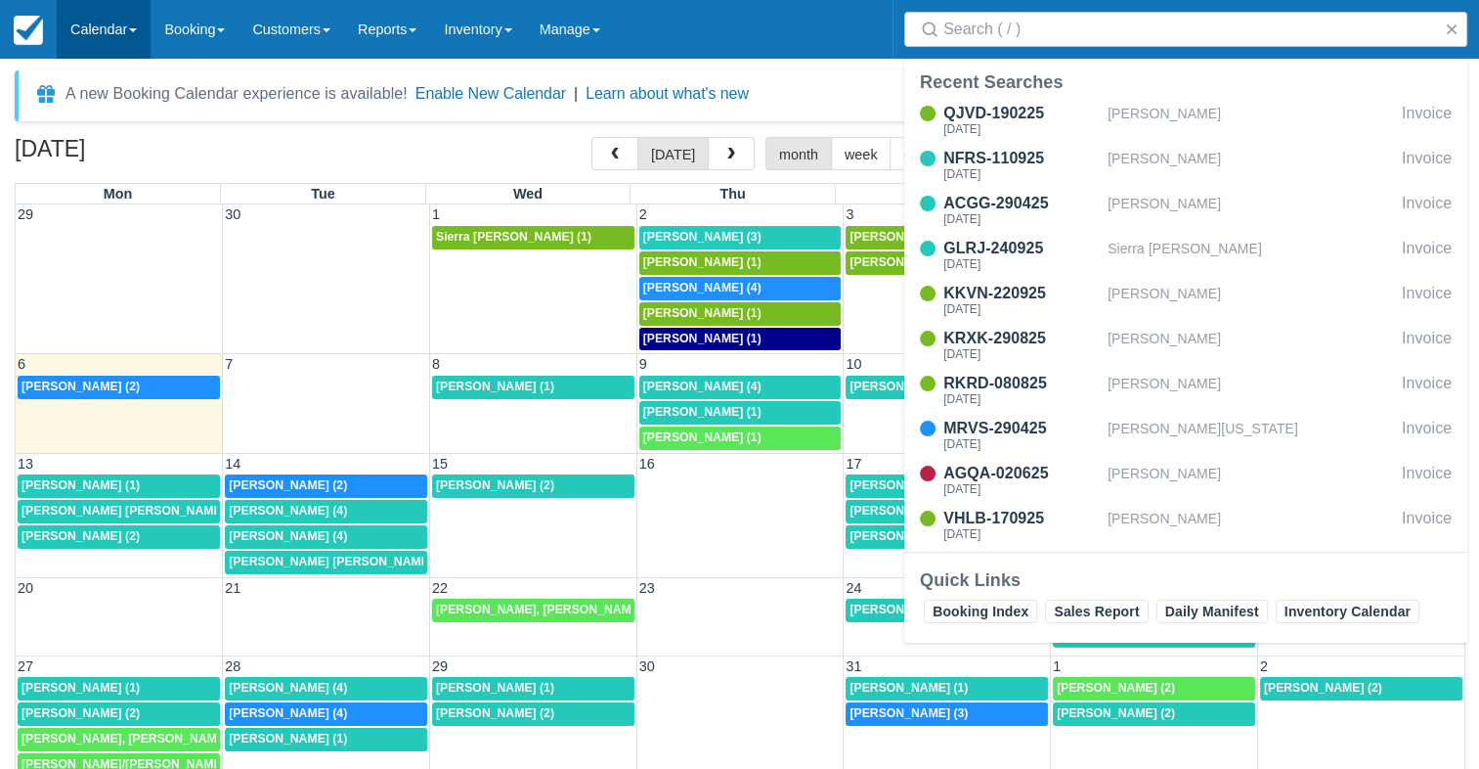
click at [104, 49] on link "Calendar" at bounding box center [104, 29] width 94 height 59
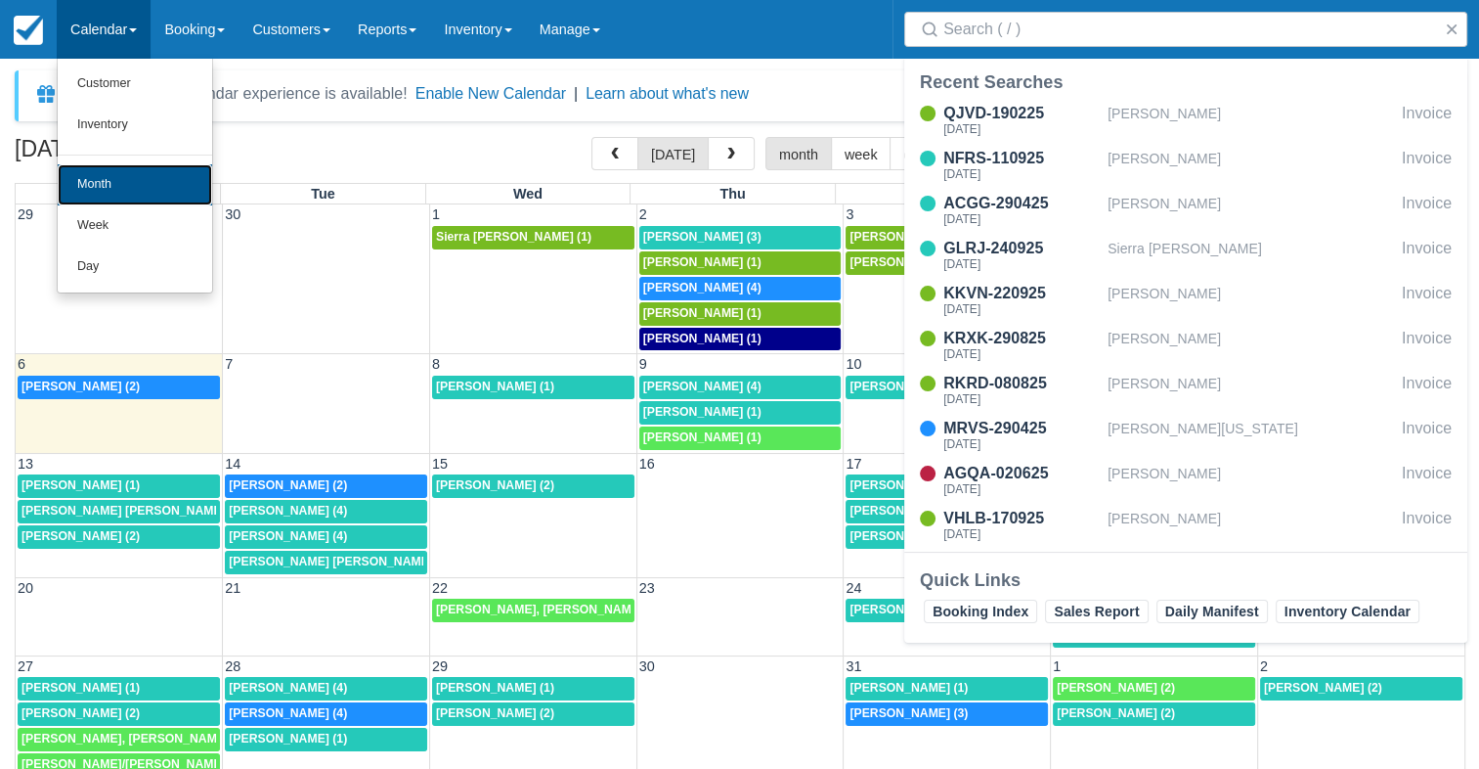
drag, startPoint x: 94, startPoint y: 178, endPoint x: 104, endPoint y: 180, distance: 10.0
click at [94, 179] on link "Month" at bounding box center [135, 184] width 154 height 41
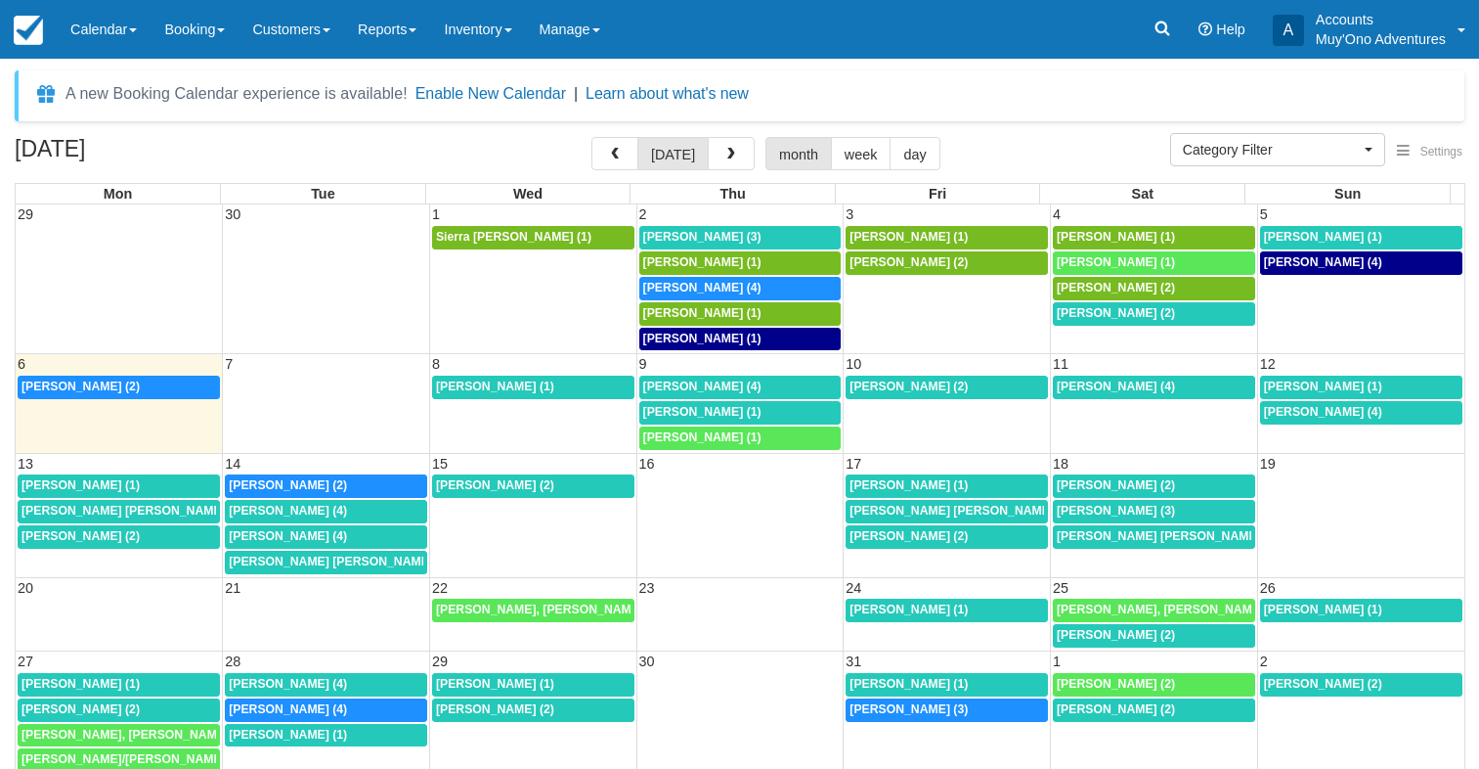
select select
click at [514, 385] on span "[PERSON_NAME] (1)" at bounding box center [495, 386] width 118 height 14
select select
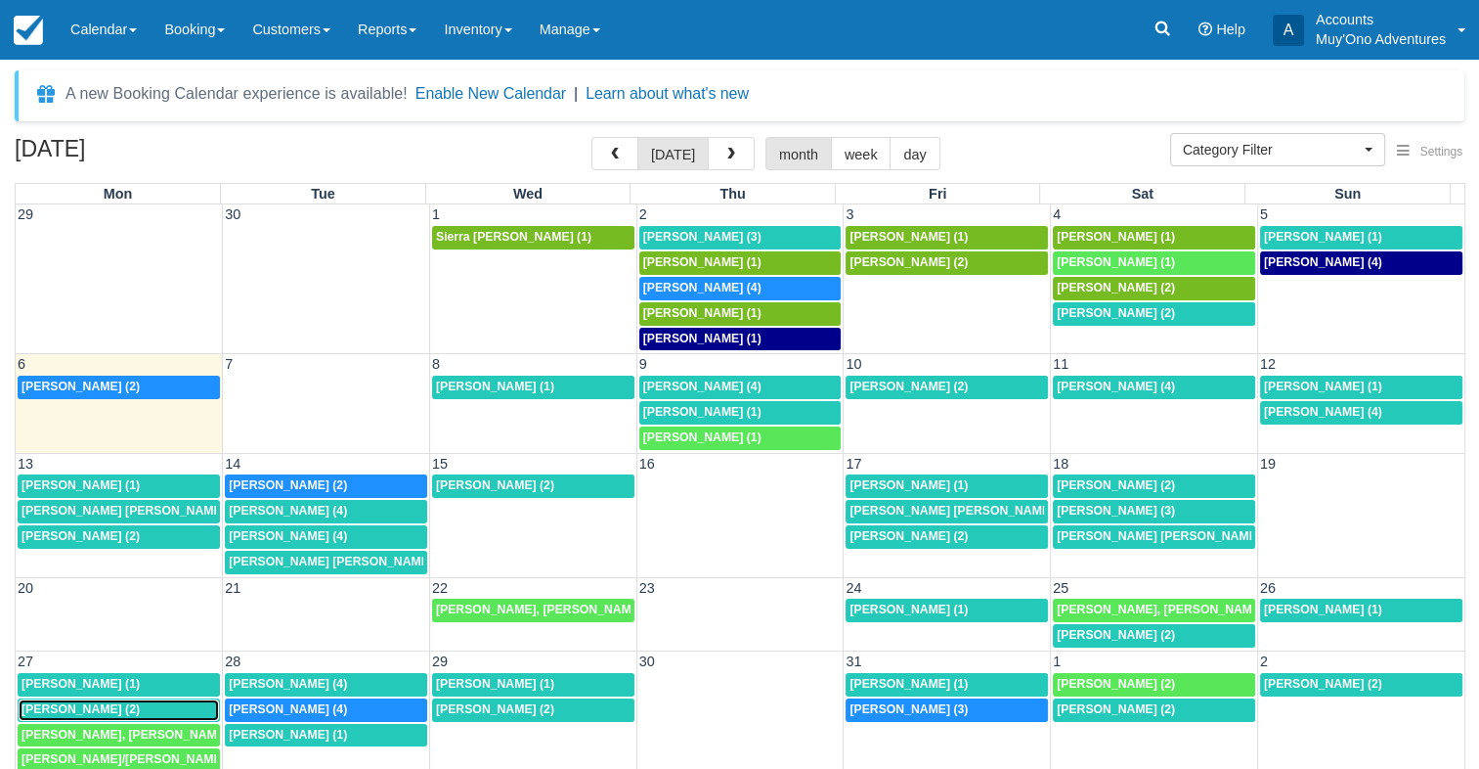
click at [110, 706] on span "[PERSON_NAME] (2)" at bounding box center [81, 709] width 118 height 14
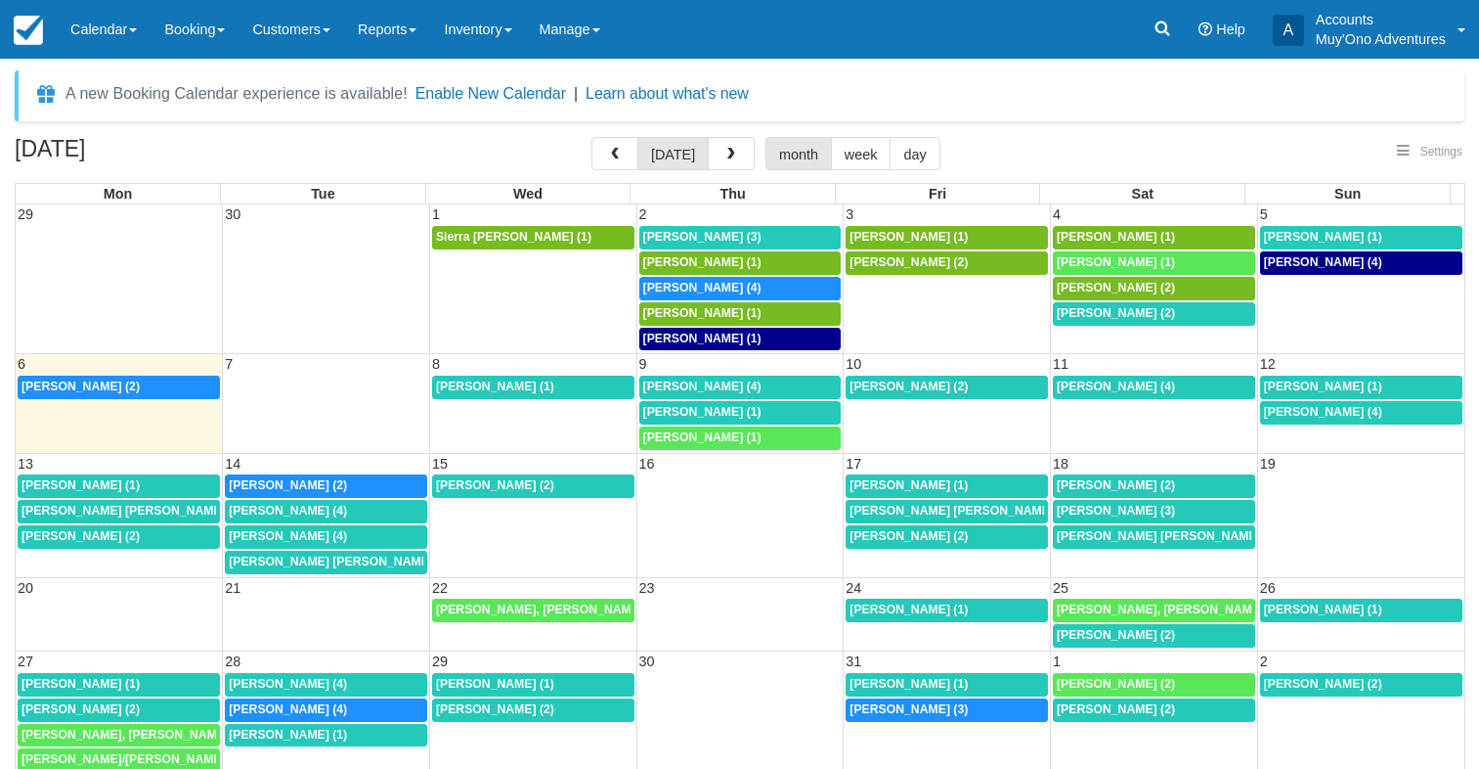
select select
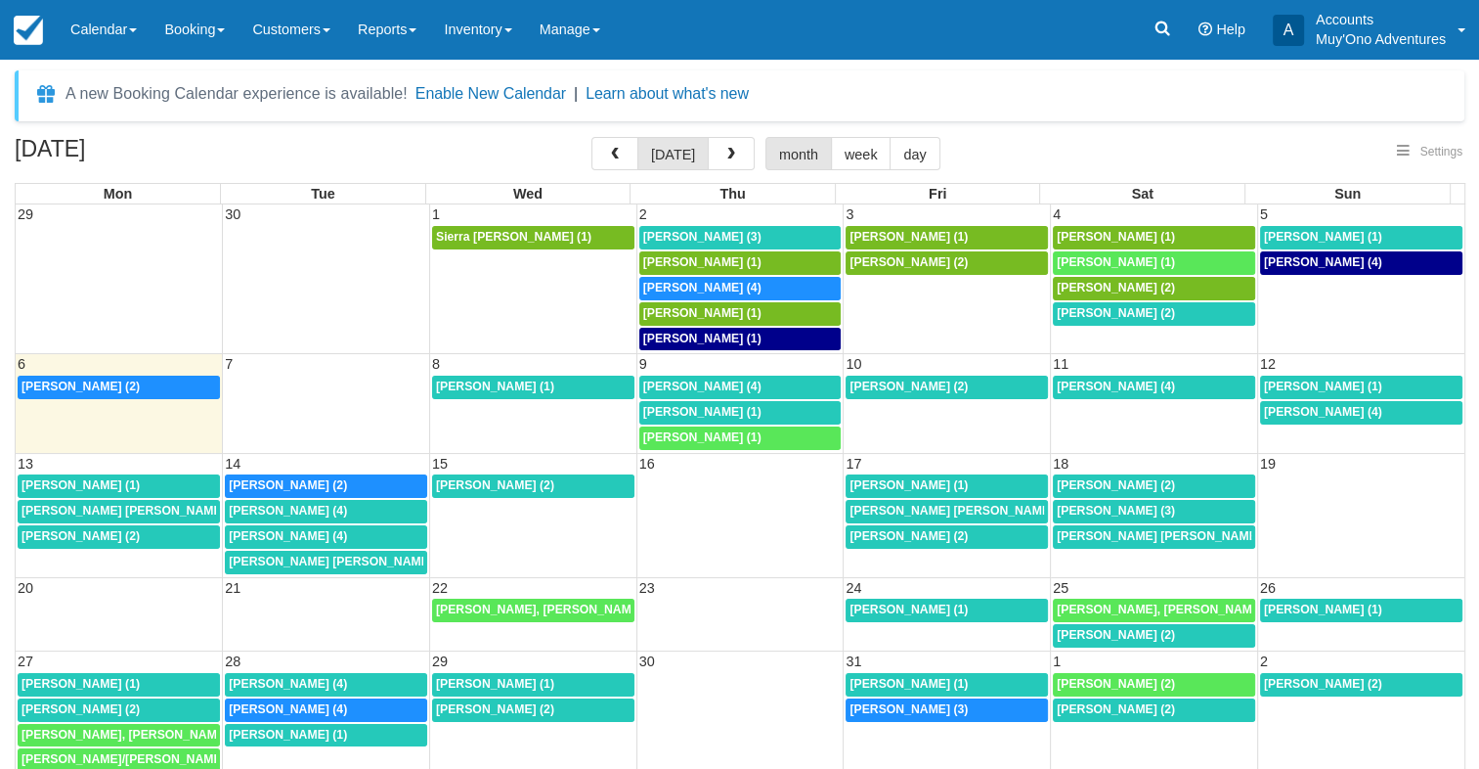
select select
click at [1166, 29] on icon at bounding box center [1163, 29] width 15 height 15
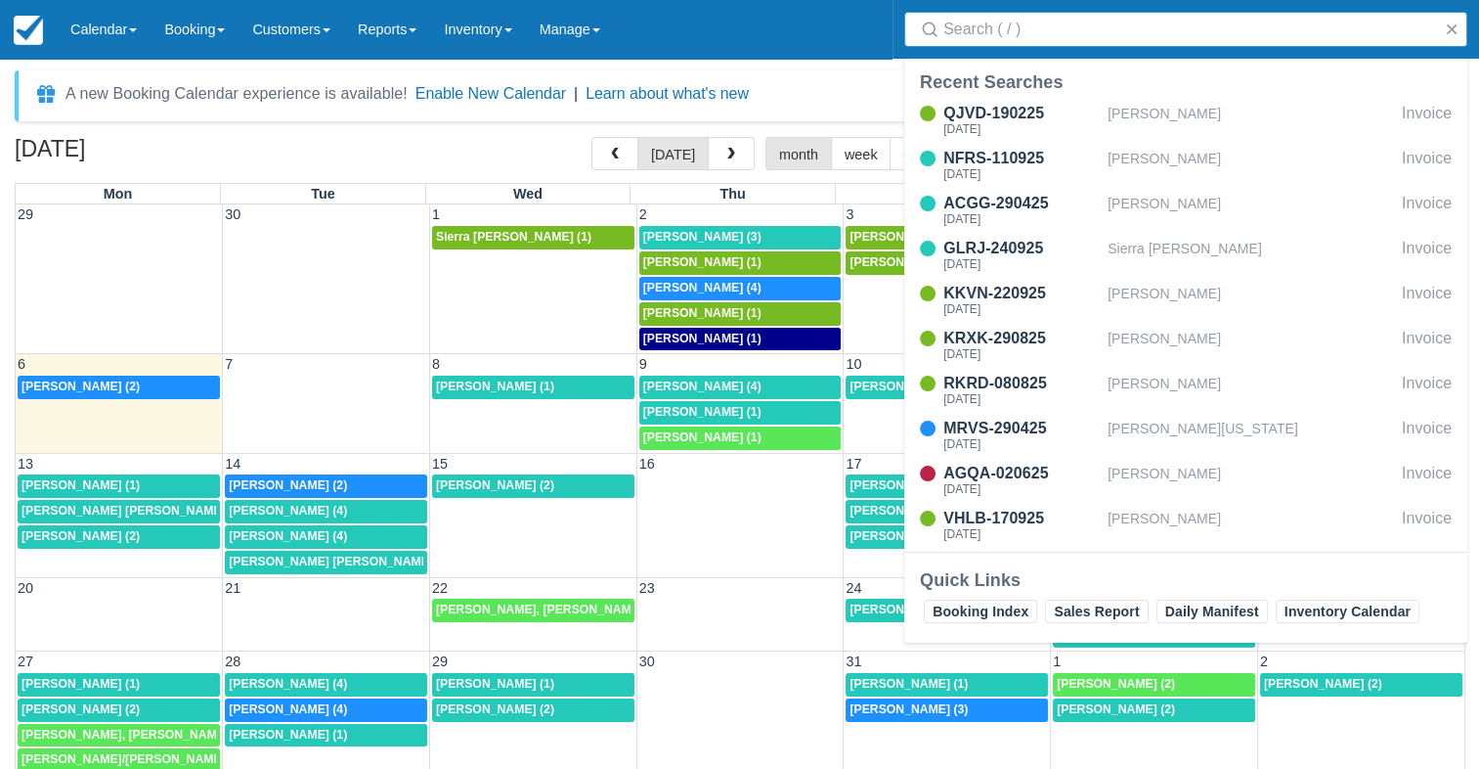
click at [1029, 30] on input "Search" at bounding box center [1190, 29] width 493 height 35
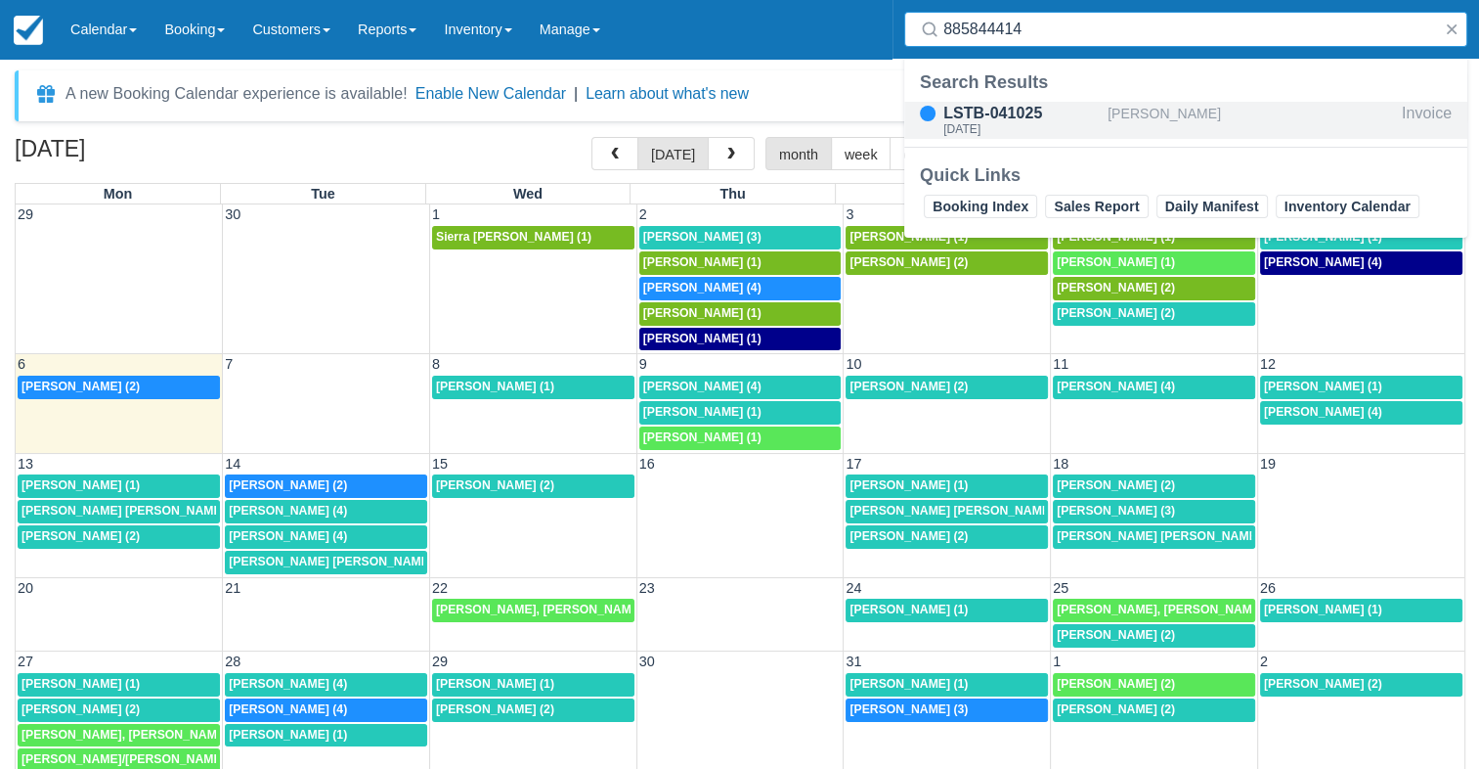
type input "885844414"
click at [1156, 108] on div "[PERSON_NAME]" at bounding box center [1251, 120] width 287 height 37
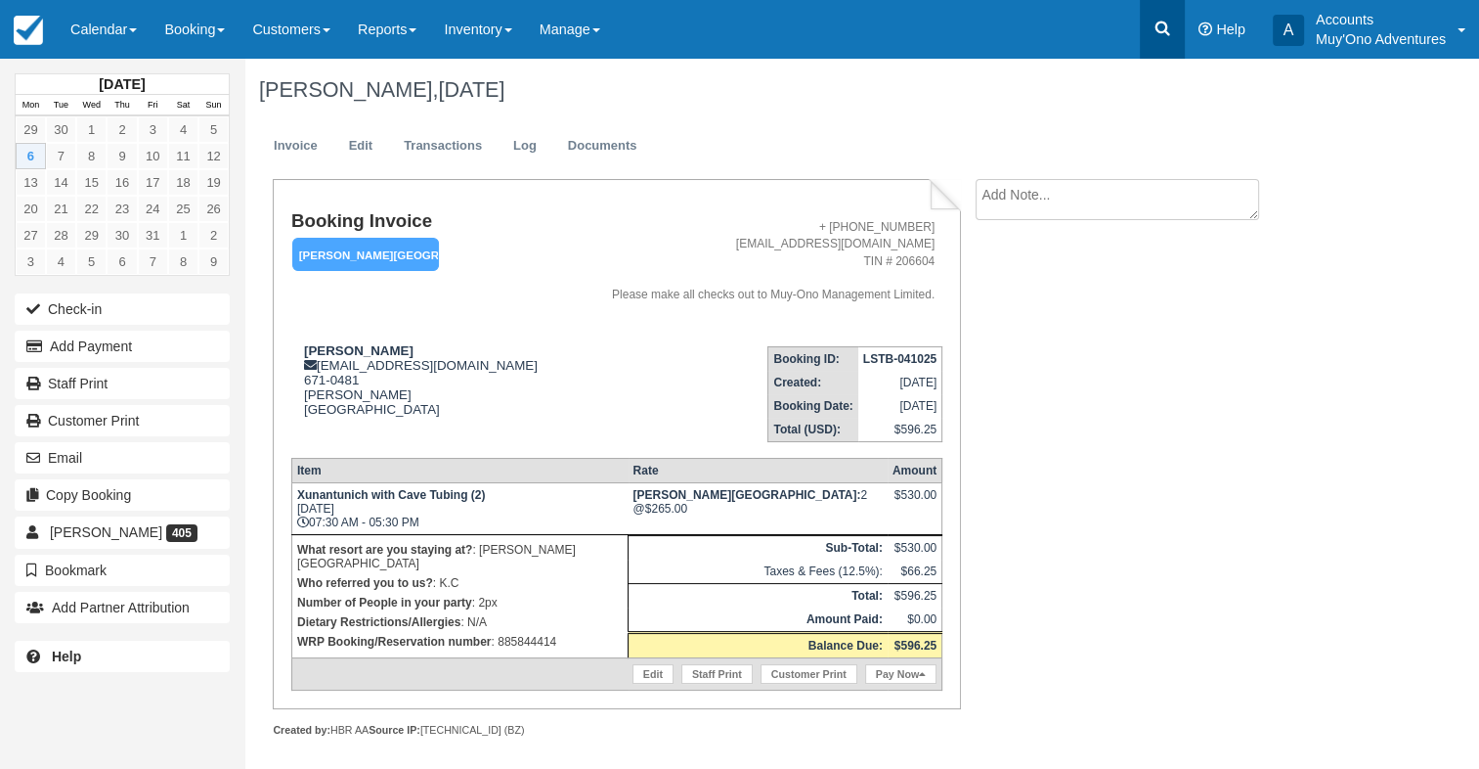
click at [1156, 37] on icon at bounding box center [1163, 29] width 20 height 20
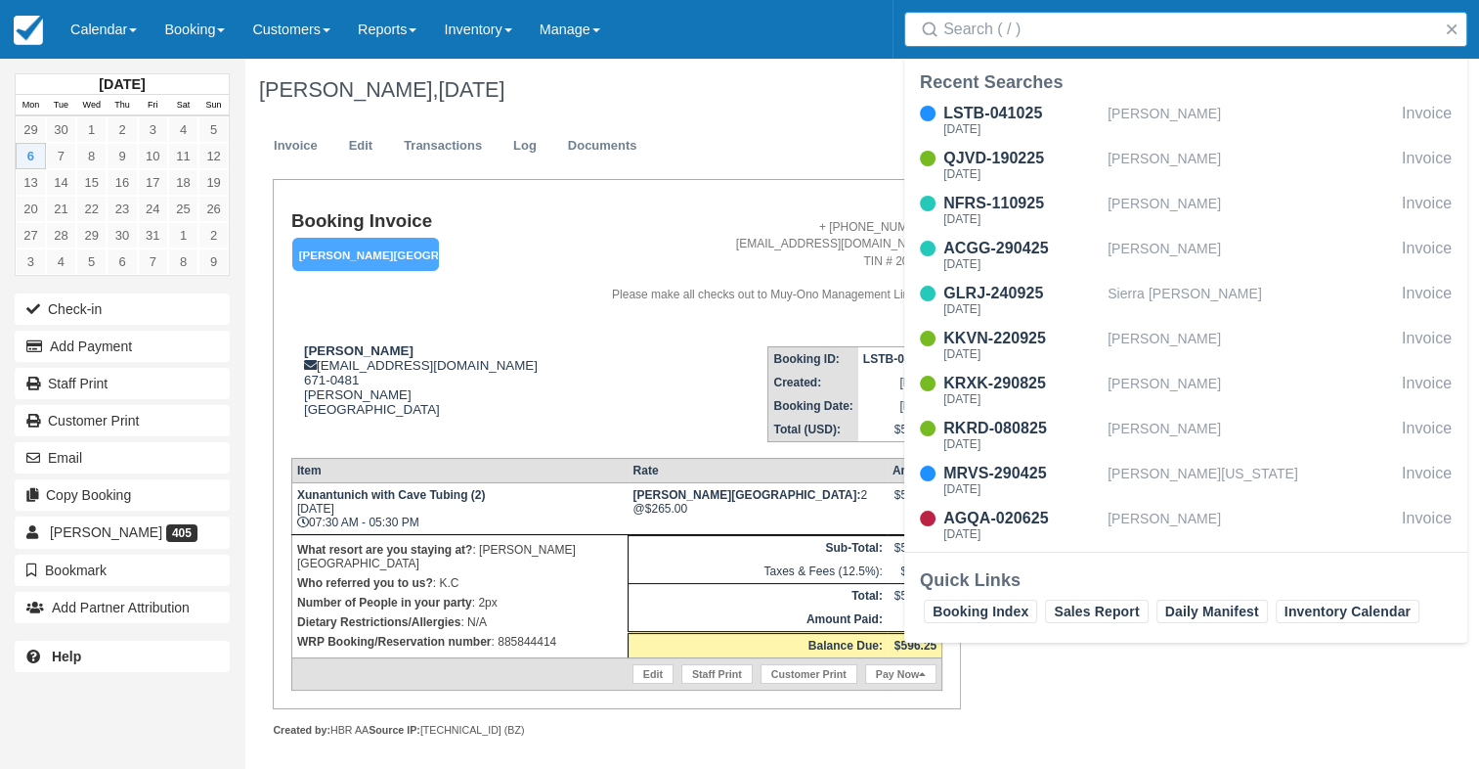
click at [1074, 28] on input "Search" at bounding box center [1190, 29] width 493 height 35
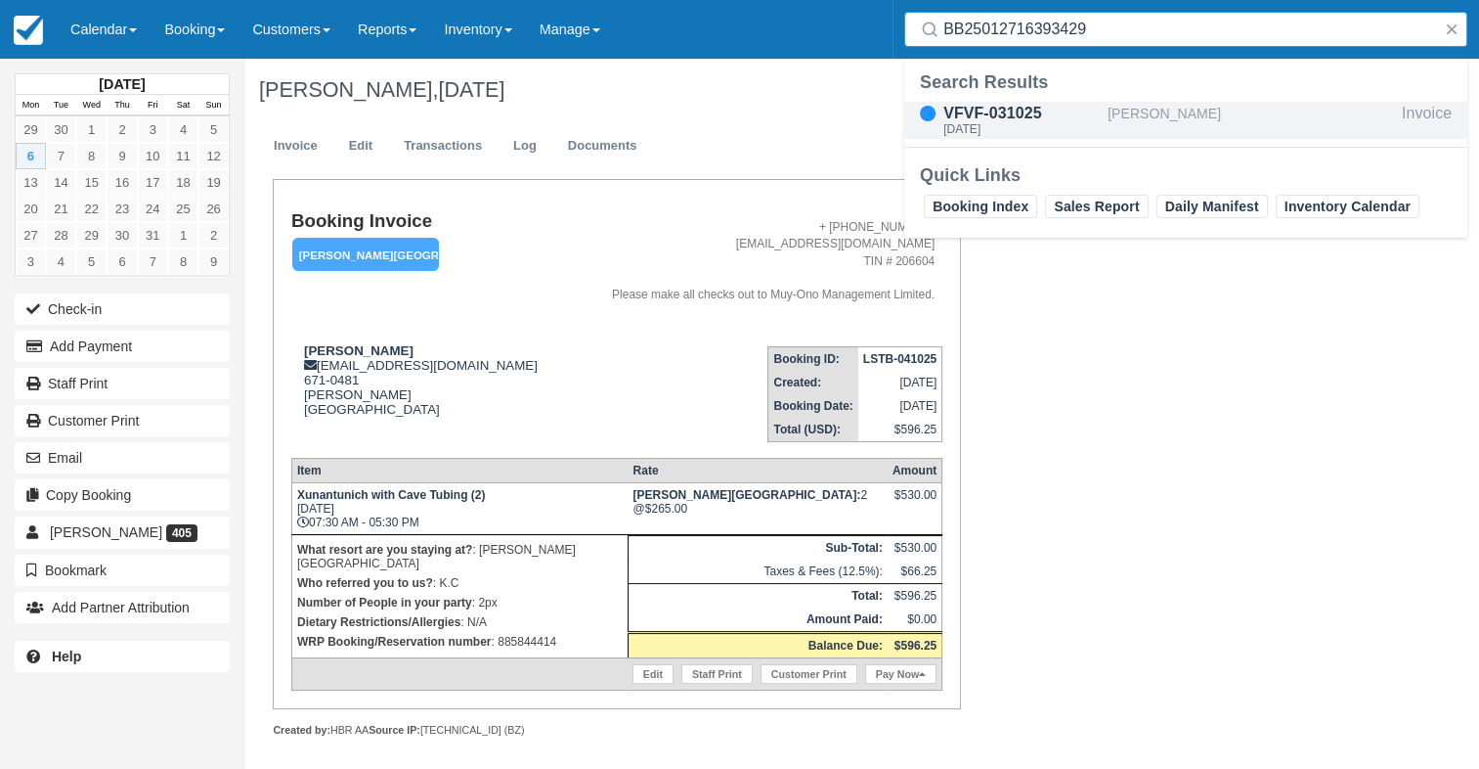
type input "BB25012716393429"
click at [1097, 110] on div "VFVF-031025" at bounding box center [1022, 113] width 156 height 23
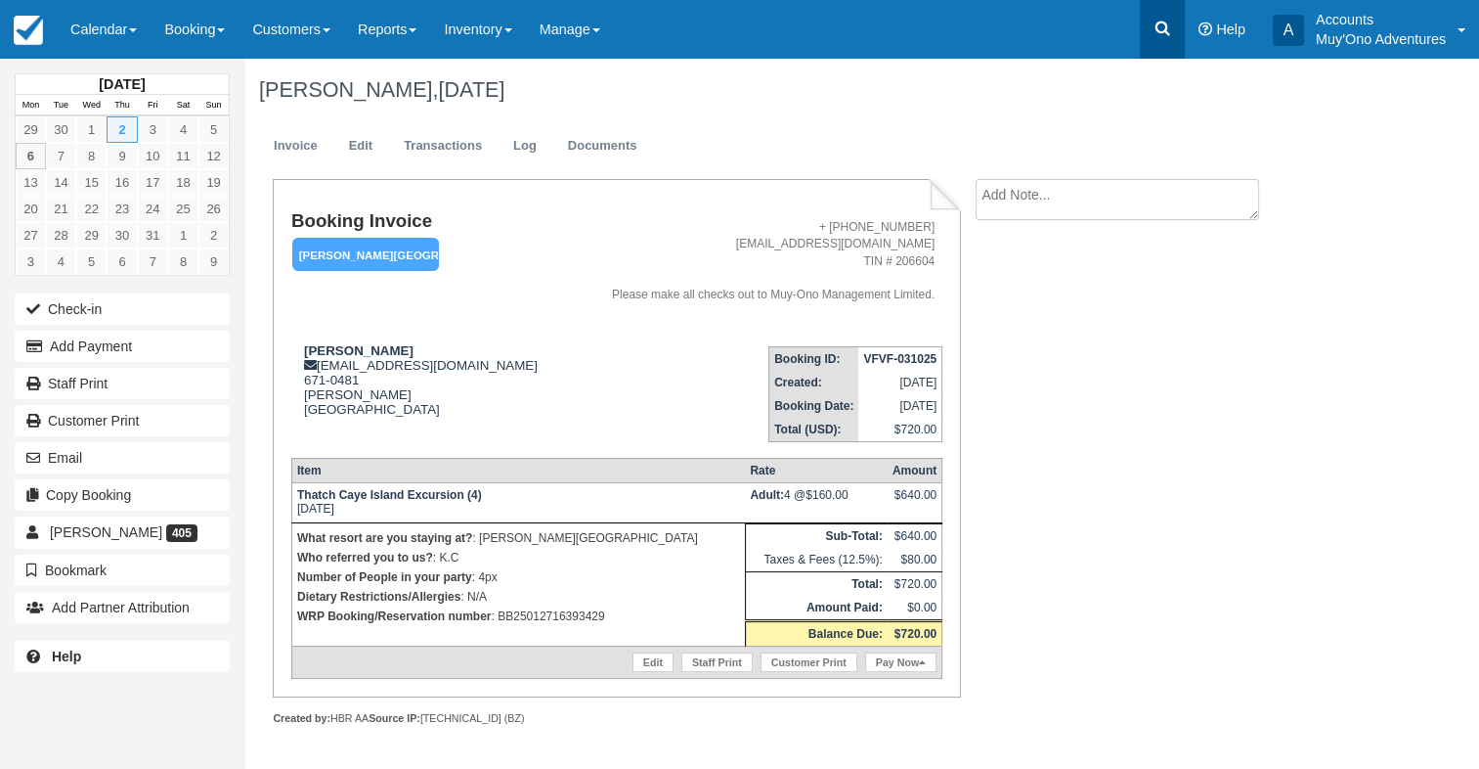
click at [1157, 24] on icon at bounding box center [1163, 29] width 15 height 15
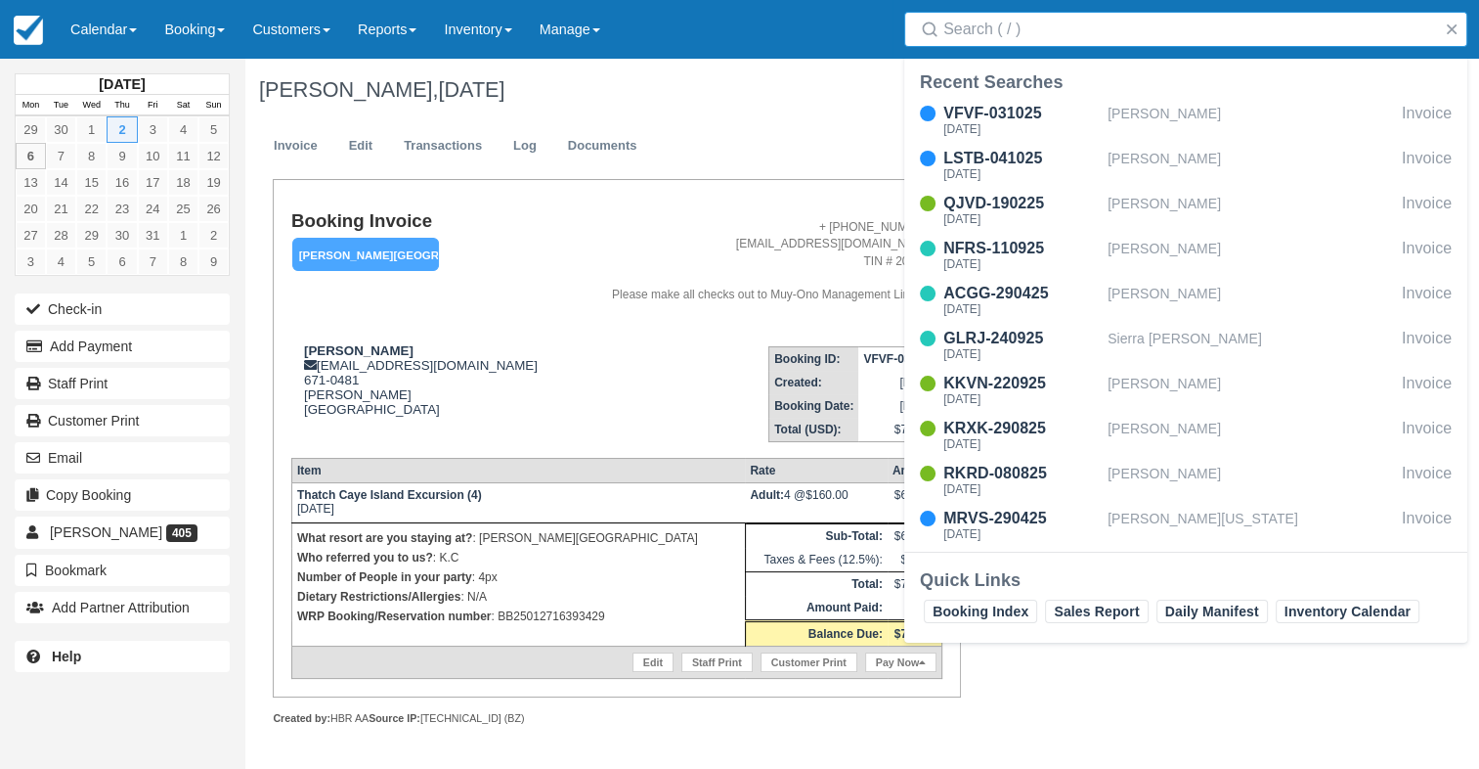
click at [1102, 25] on input "Search" at bounding box center [1190, 29] width 493 height 35
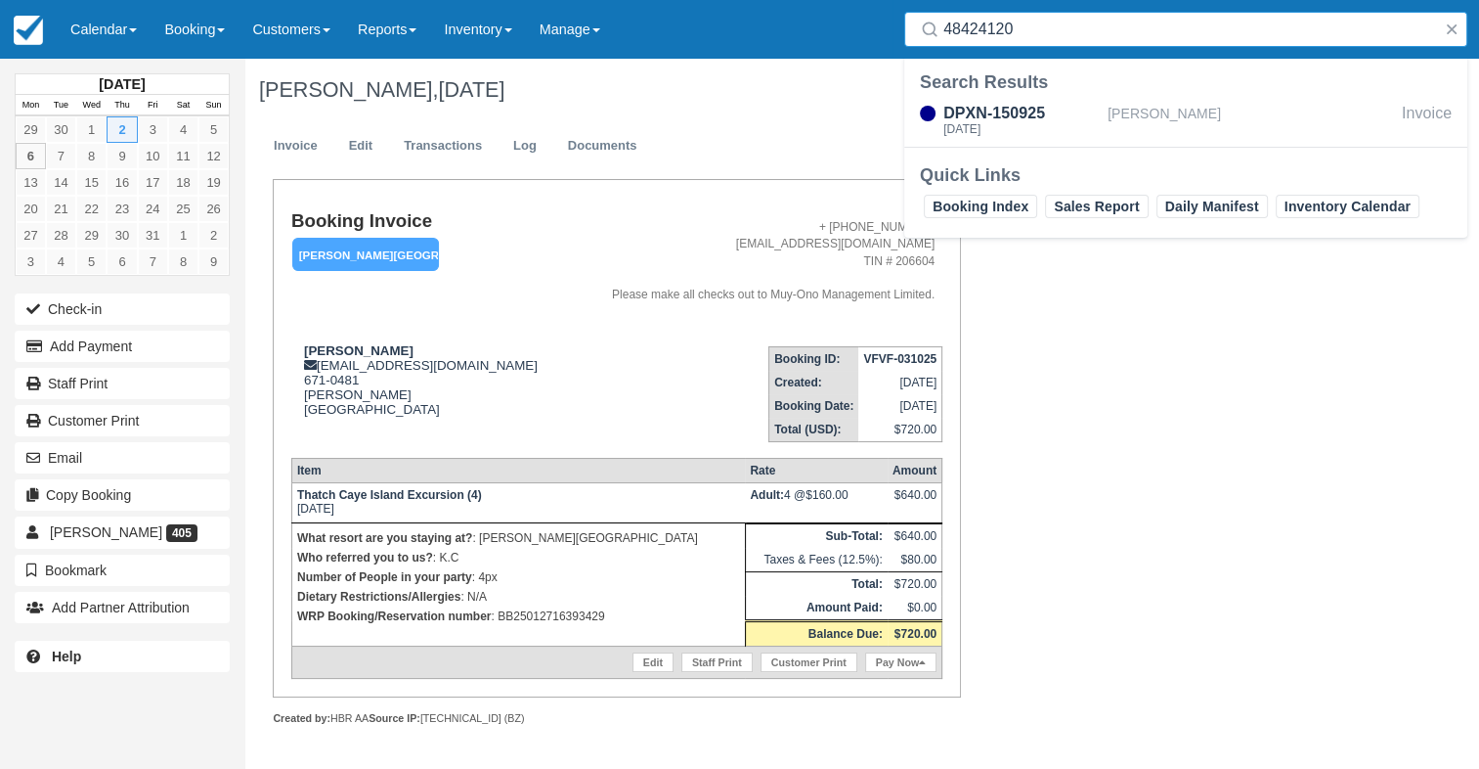
type input "48424120"
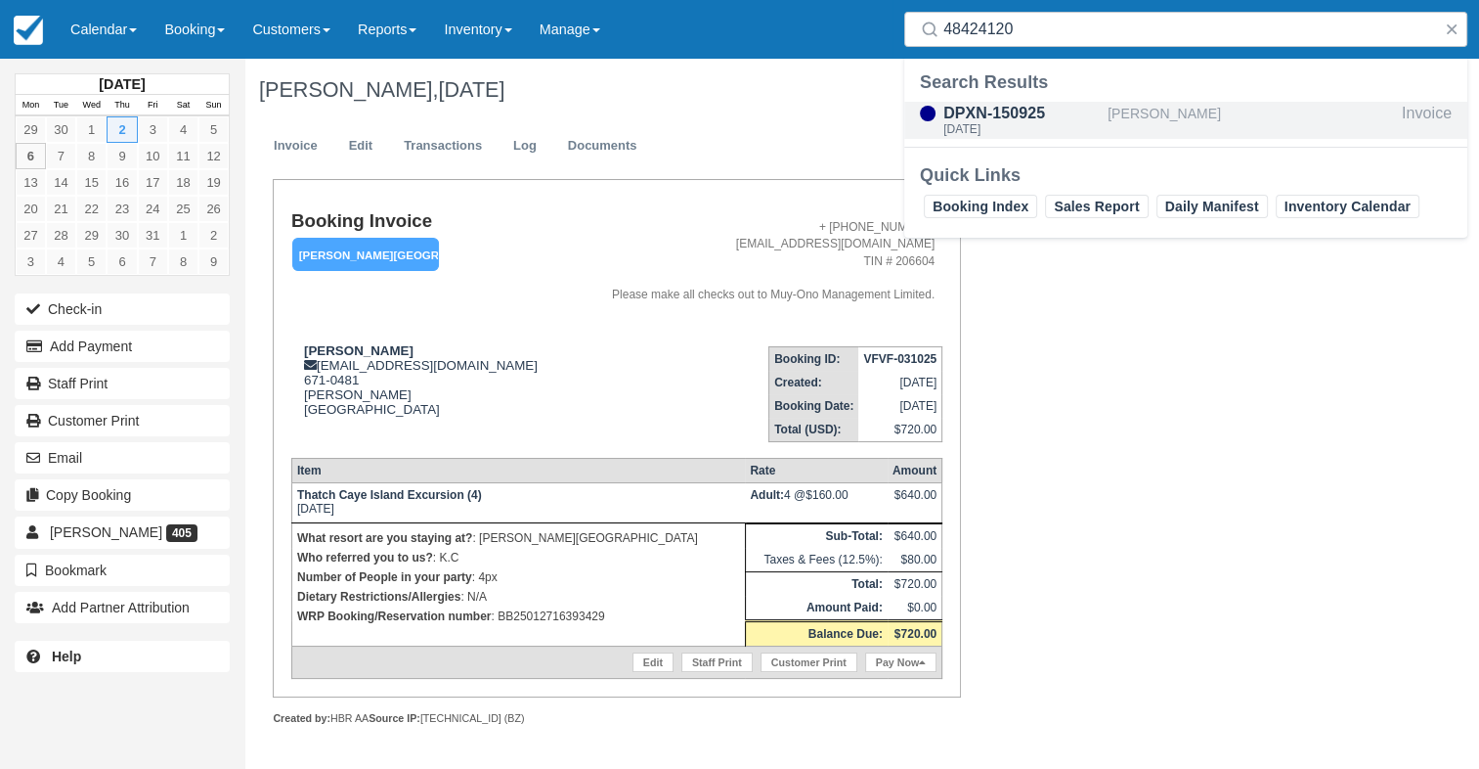
click at [1140, 107] on div "[PERSON_NAME]" at bounding box center [1251, 120] width 287 height 37
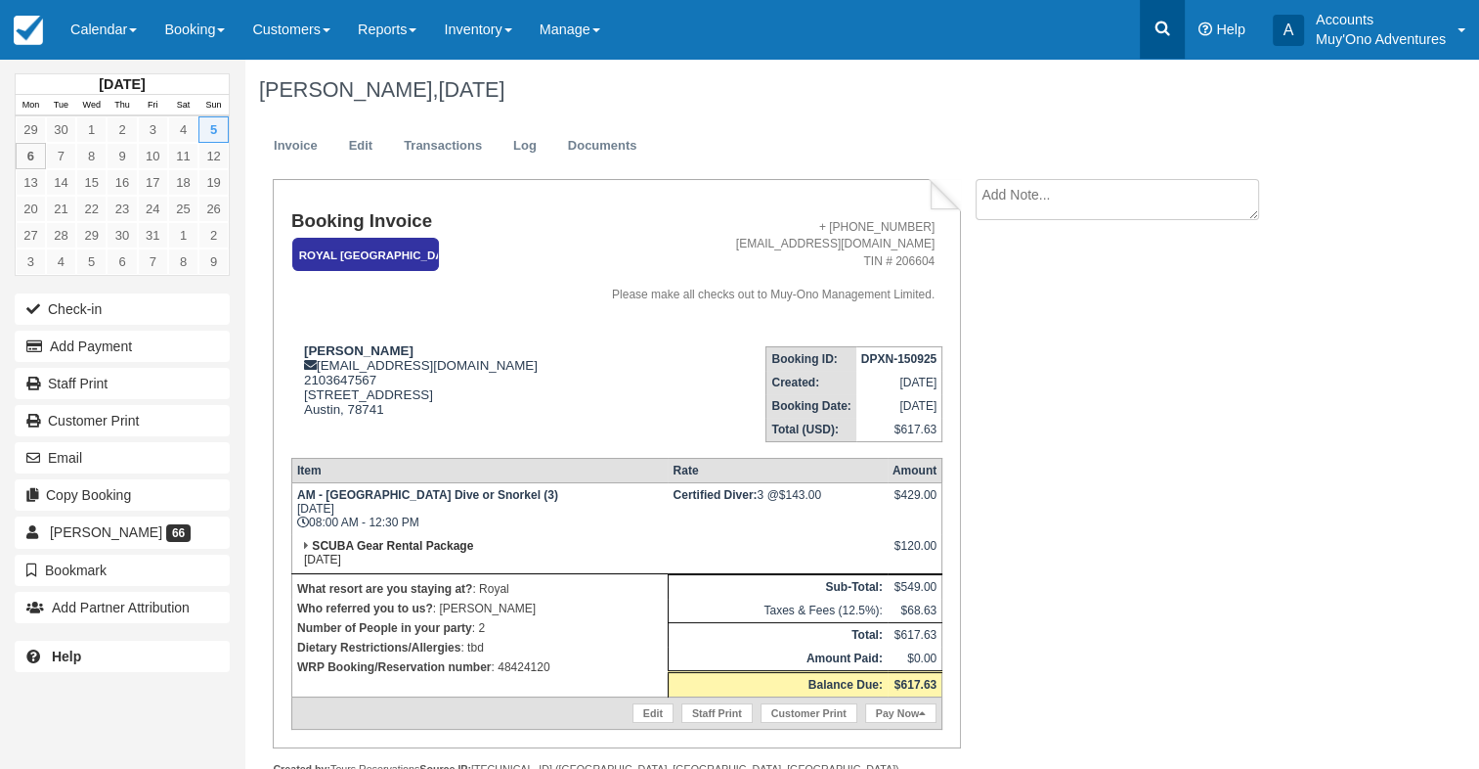
click at [1166, 11] on link at bounding box center [1162, 29] width 45 height 59
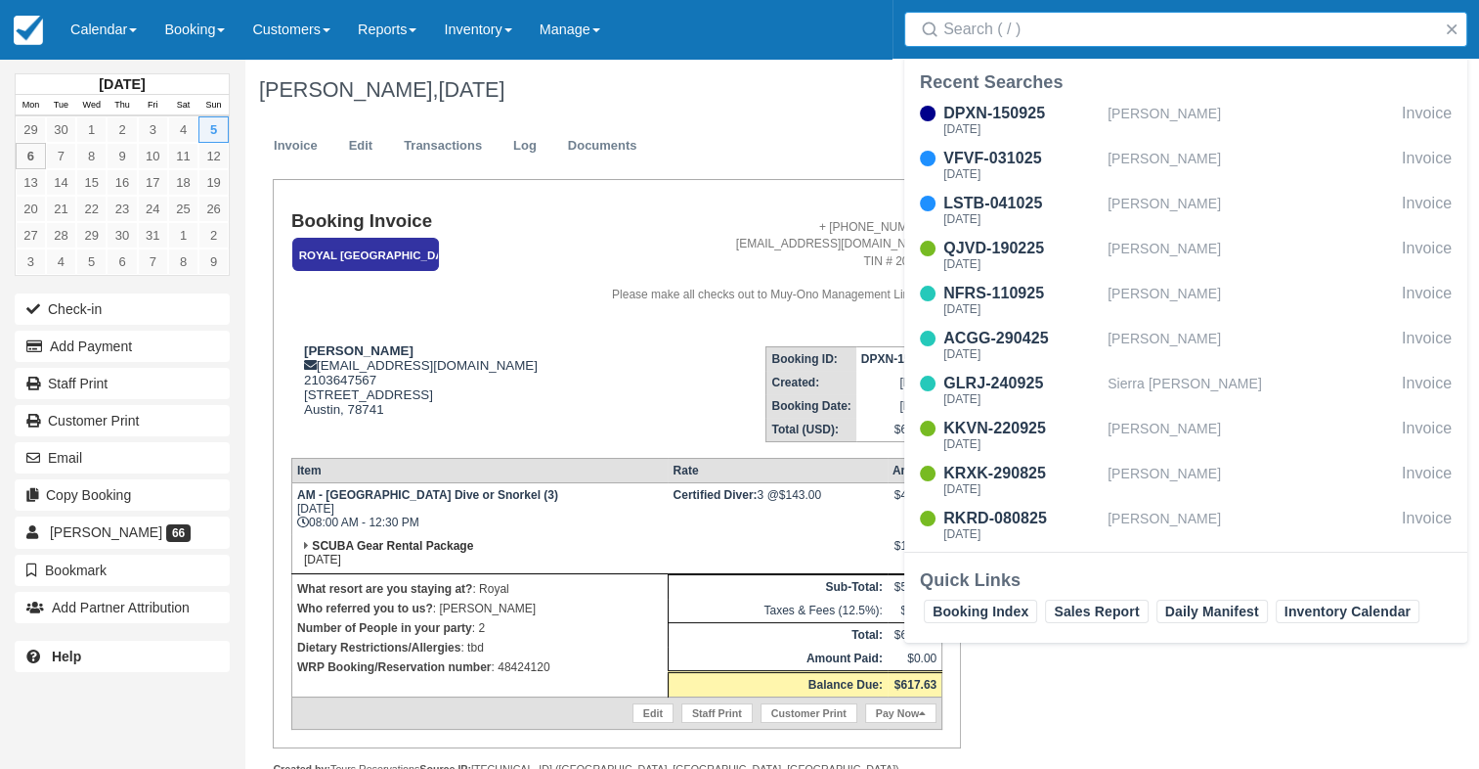
drag, startPoint x: 1112, startPoint y: 22, endPoint x: 1107, endPoint y: 37, distance: 16.4
click at [1112, 24] on input "Search" at bounding box center [1190, 29] width 493 height 35
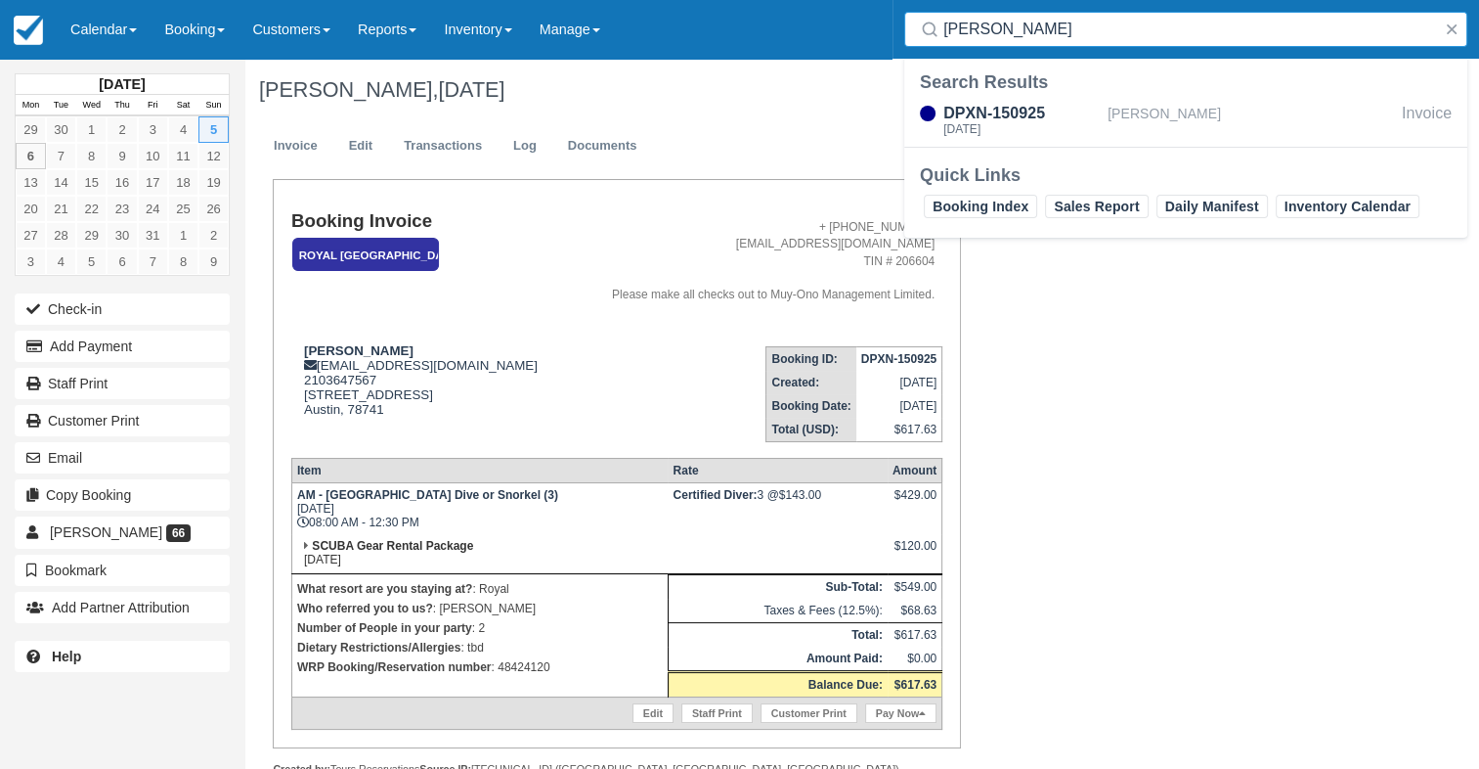
type input "[PERSON_NAME]"
